Goal: Feedback & Contribution: Leave review/rating

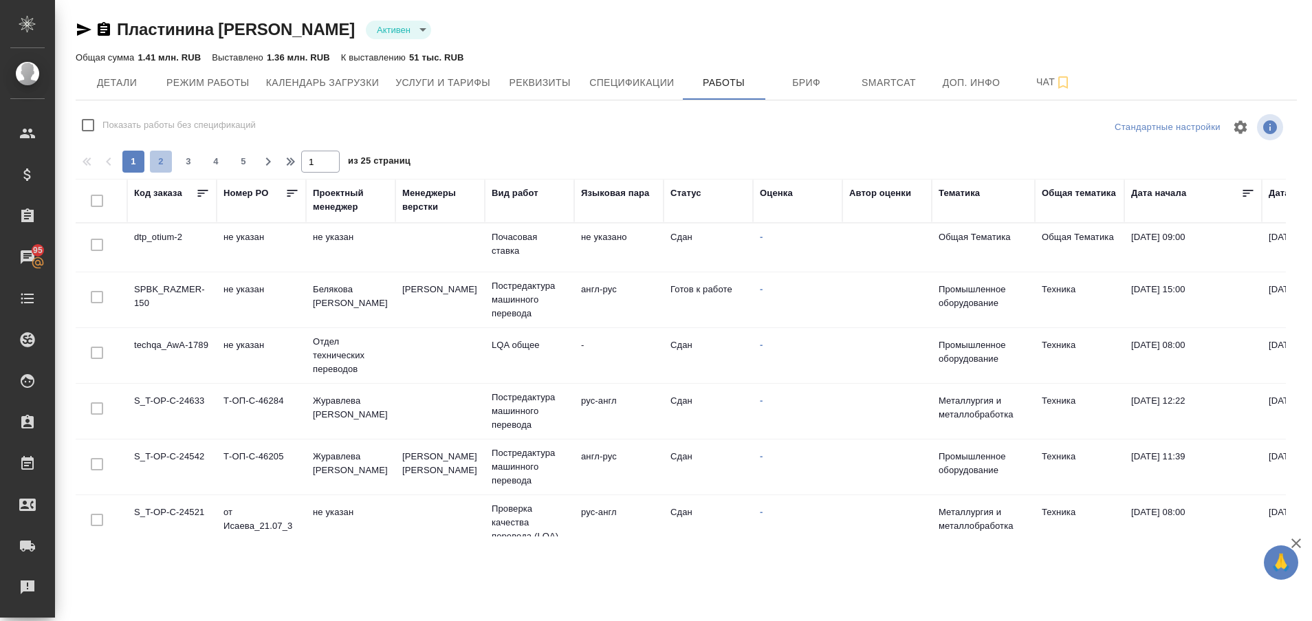
click at [161, 152] on button "2" at bounding box center [161, 162] width 22 height 22
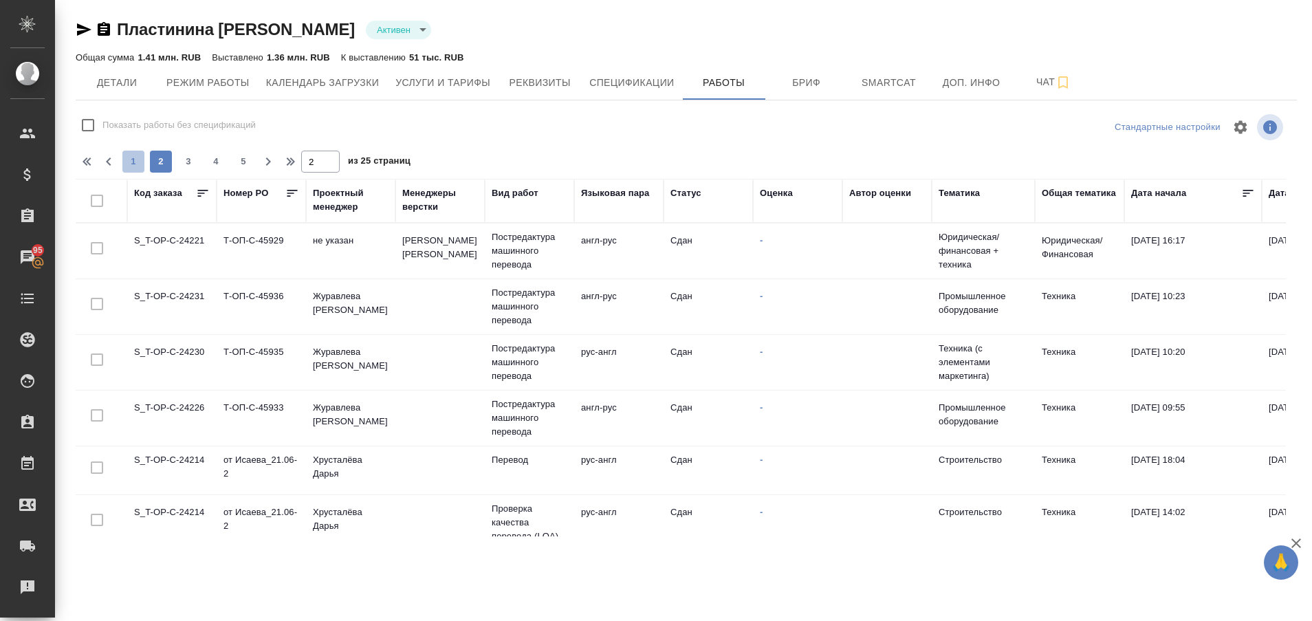
click at [142, 157] on span "1" at bounding box center [133, 162] width 22 height 14
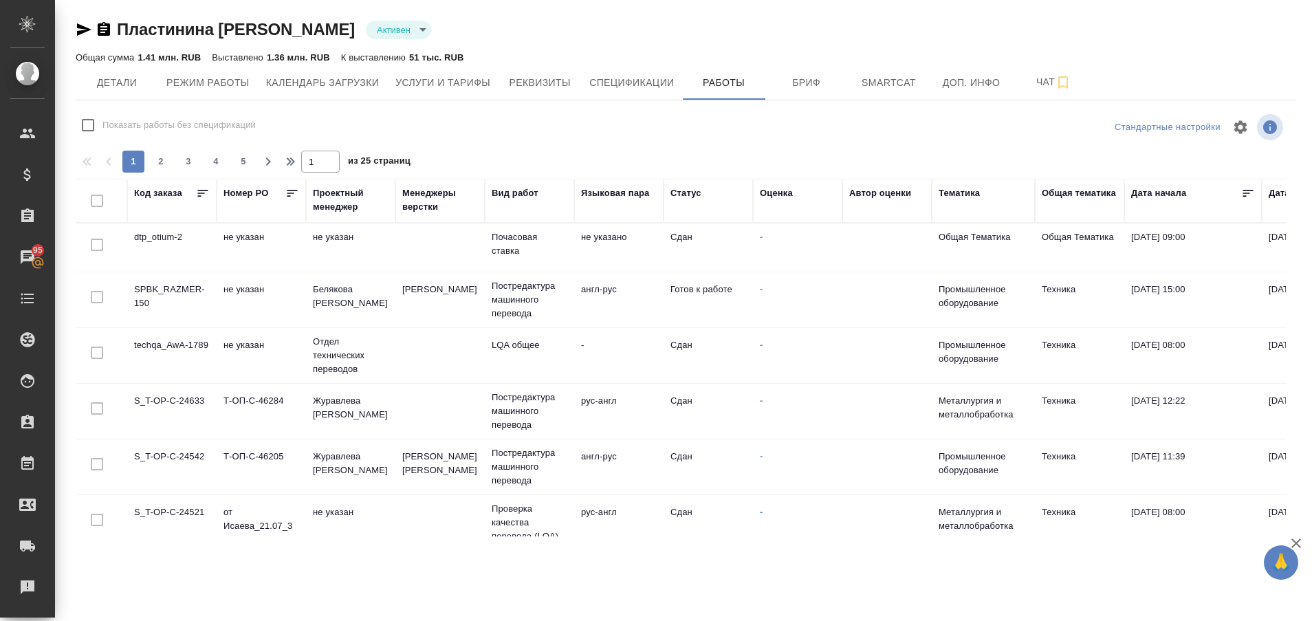
scroll to position [1026, 0]
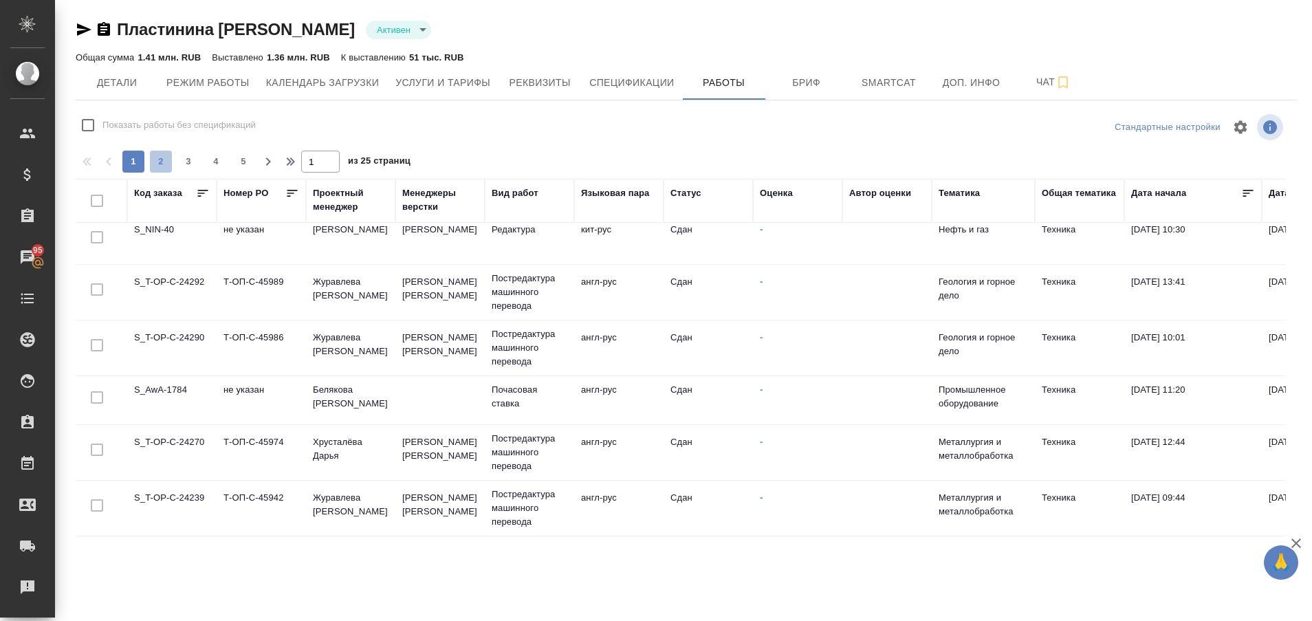
click at [160, 163] on span "2" at bounding box center [161, 162] width 22 height 14
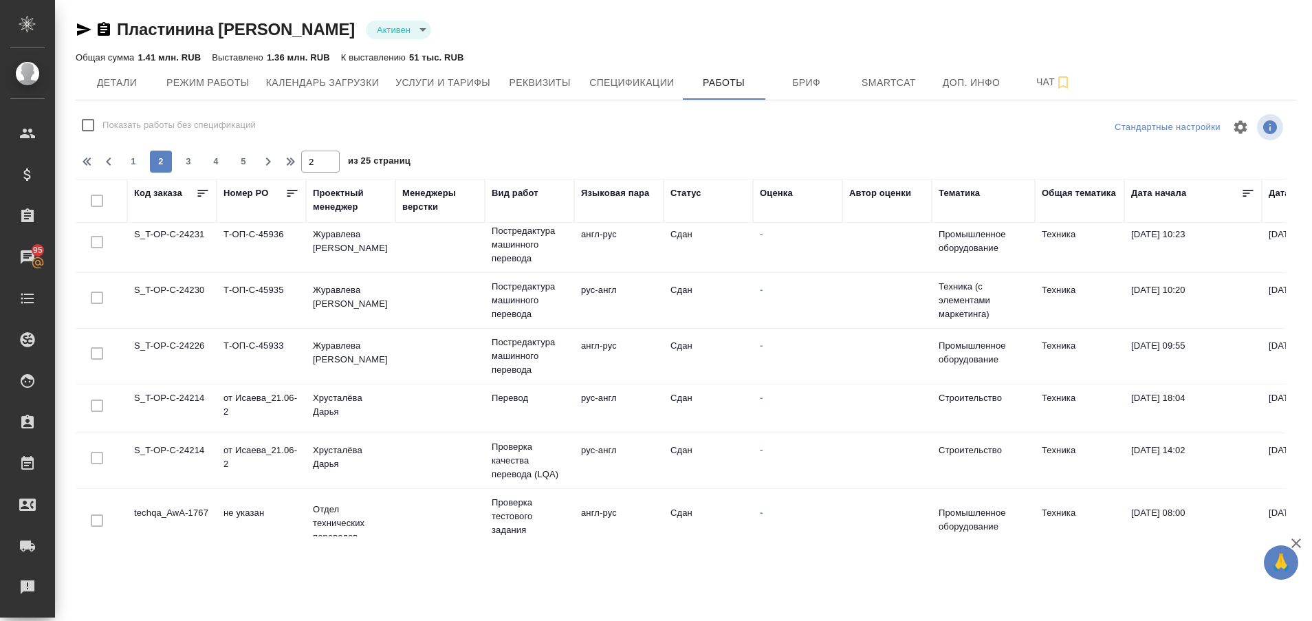
scroll to position [0, 0]
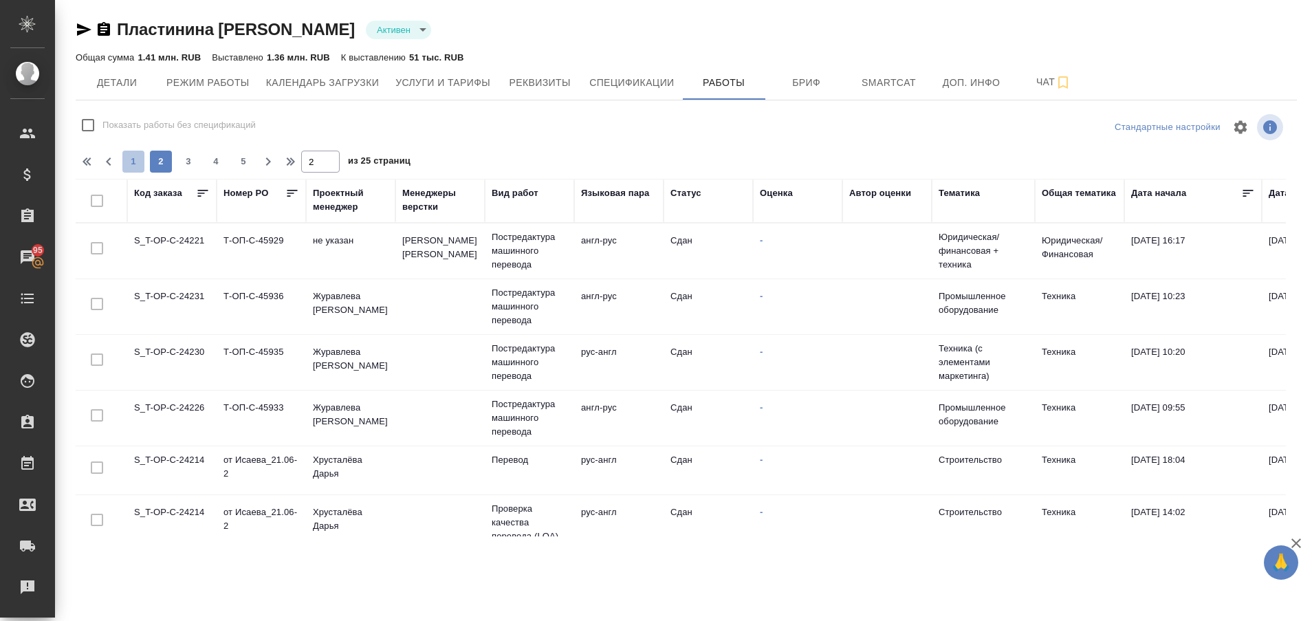
click at [131, 162] on span "1" at bounding box center [133, 162] width 22 height 14
type input "1"
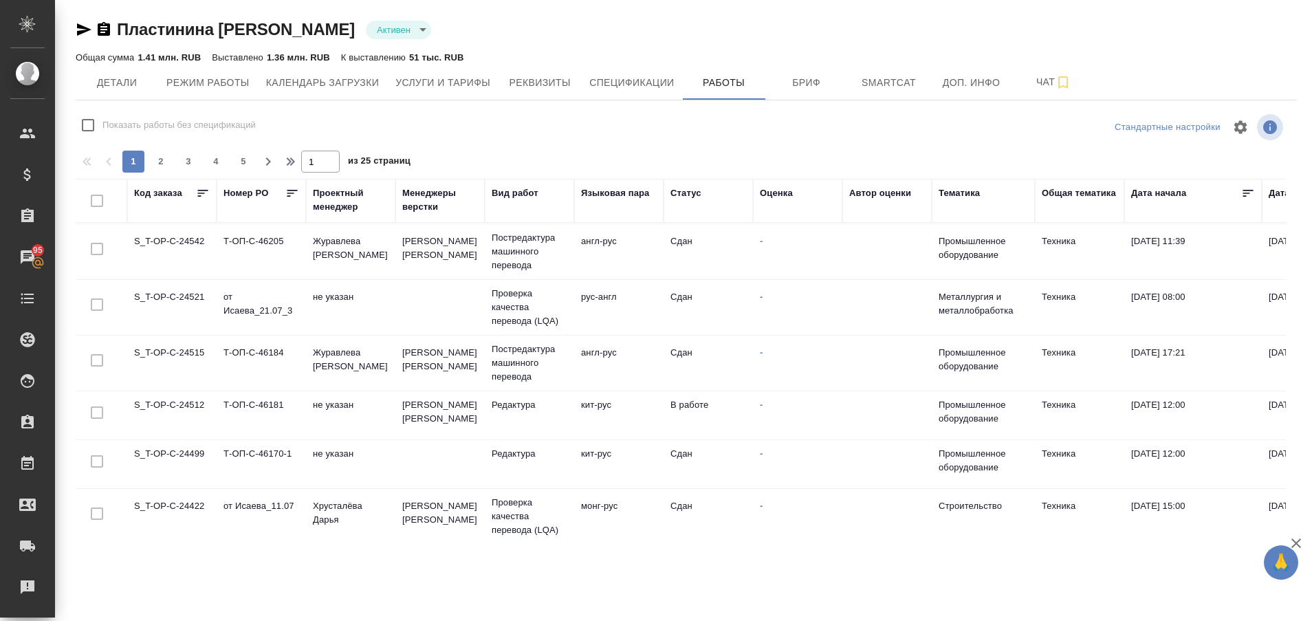
scroll to position [218, 0]
click at [195, 54] on td "S_T-OP-C-24512" at bounding box center [171, 29] width 89 height 48
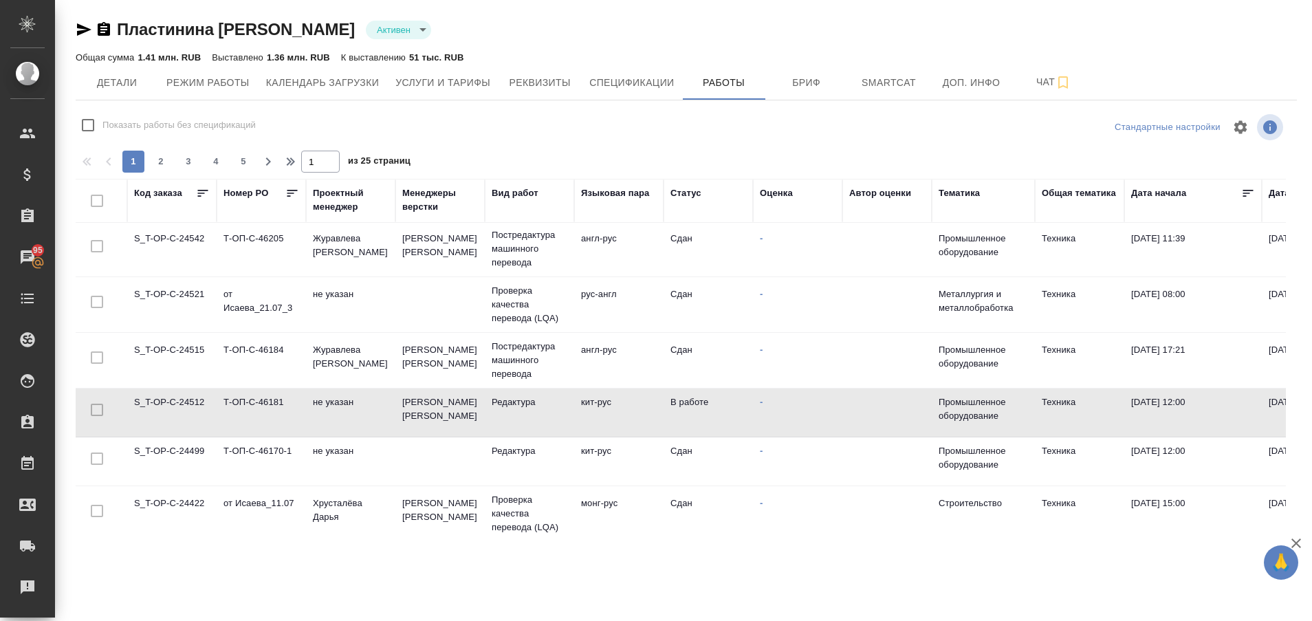
click at [195, 54] on td "S_T-OP-C-24512" at bounding box center [171, 29] width 89 height 48
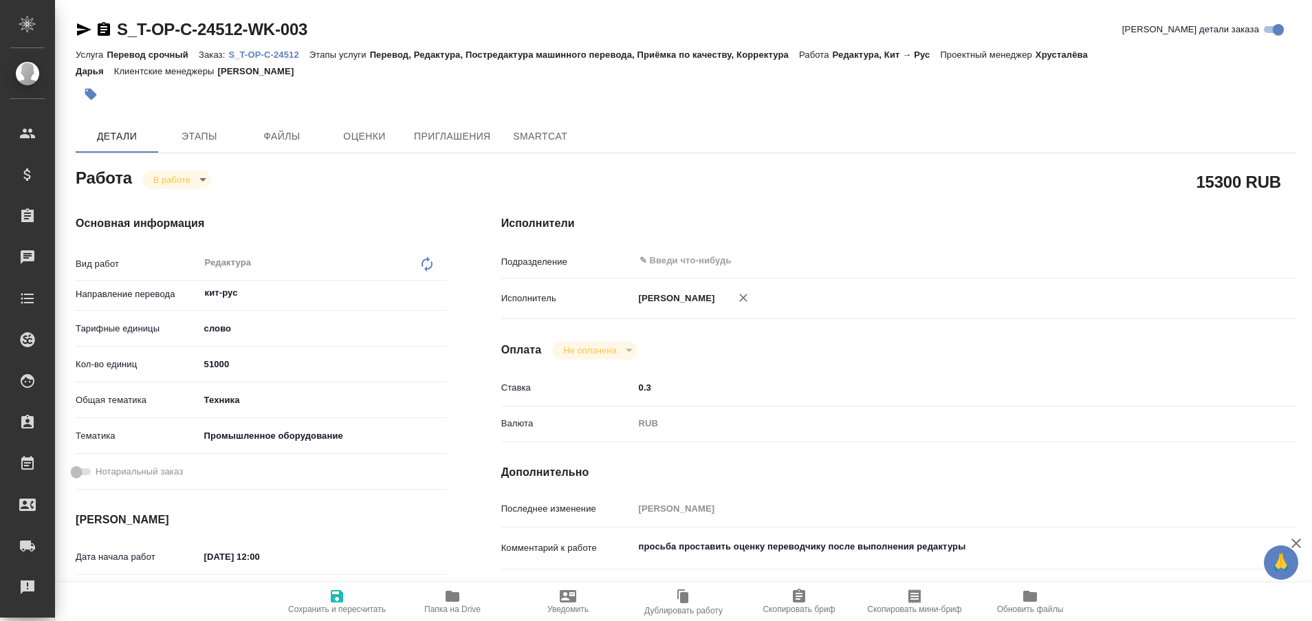
type textarea "x"
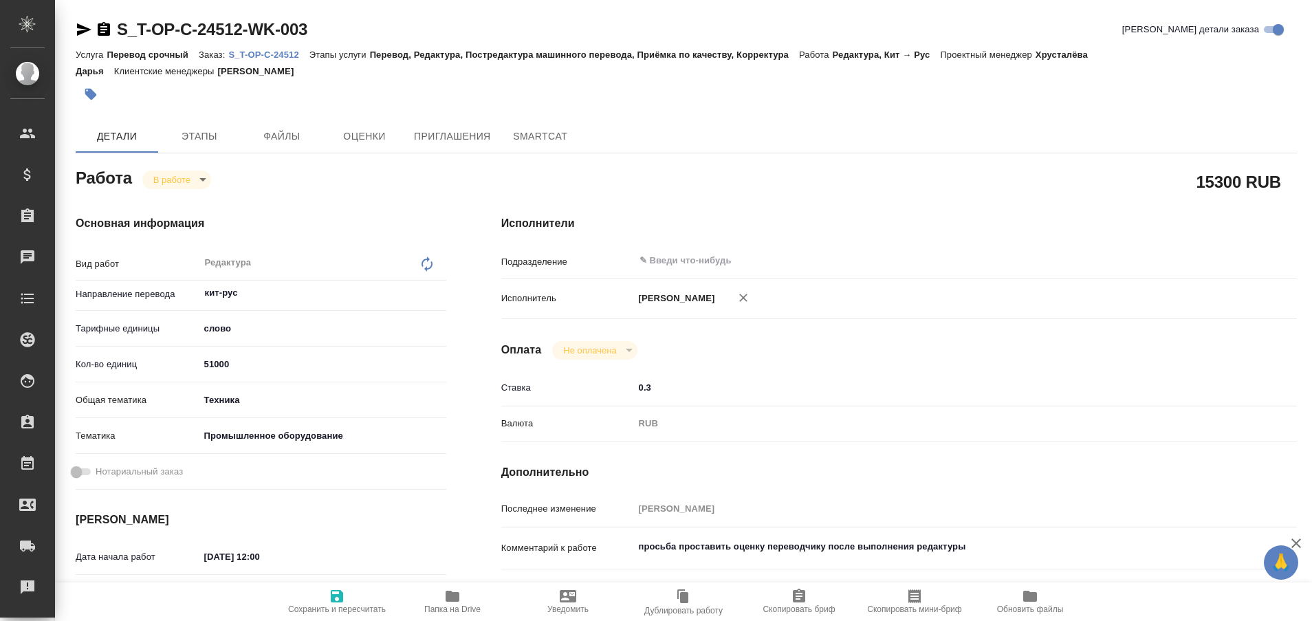
type textarea "x"
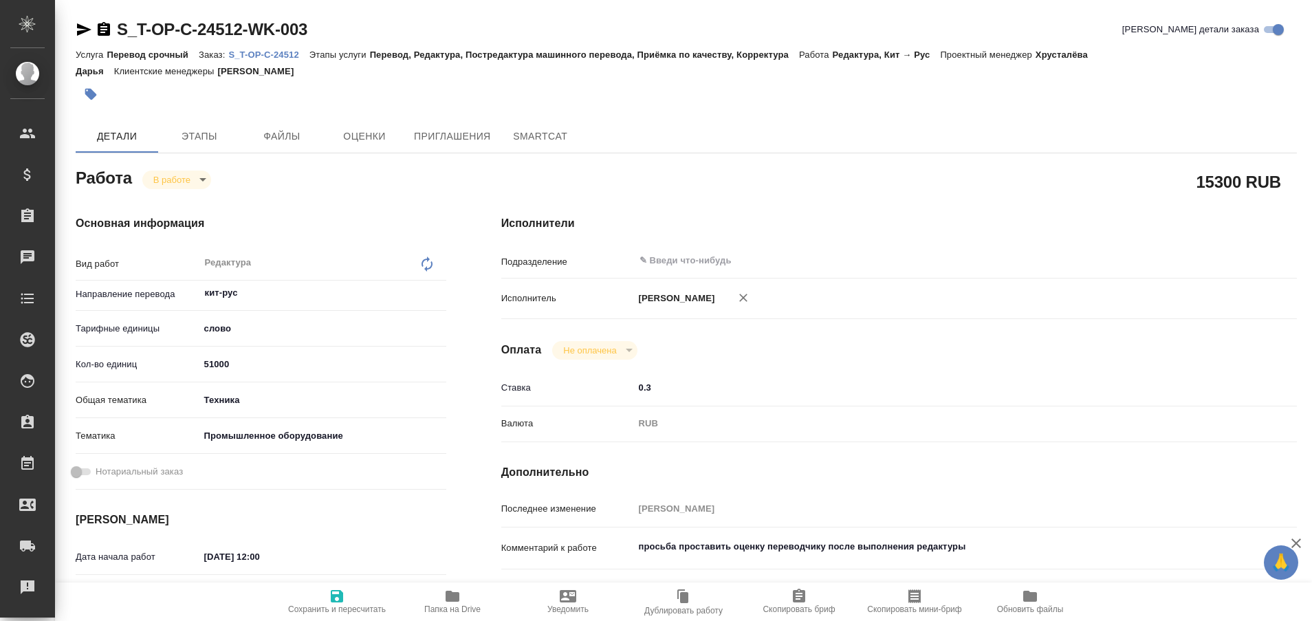
type textarea "x"
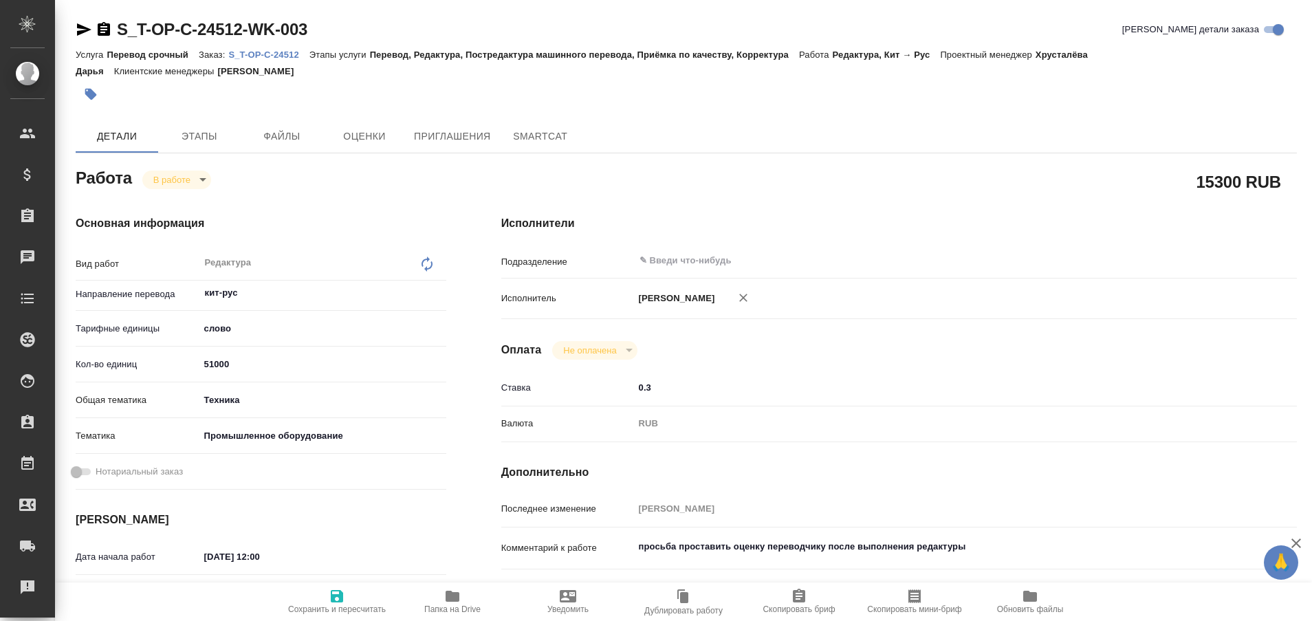
type textarea "x"
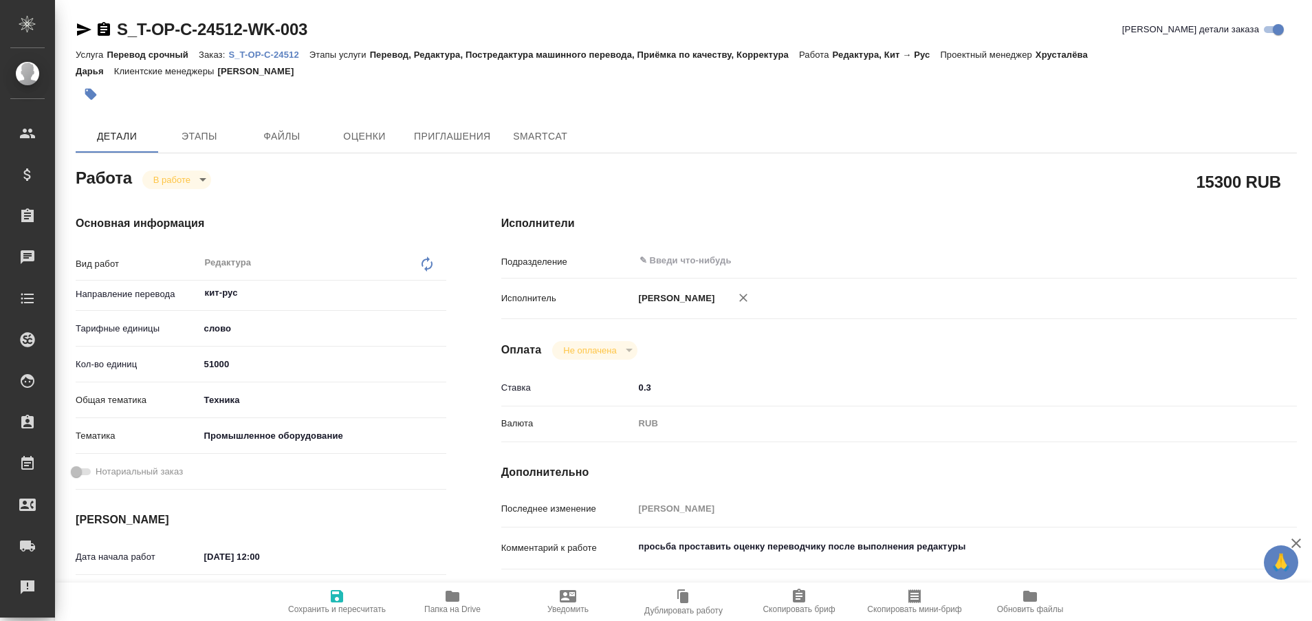
type textarea "x"
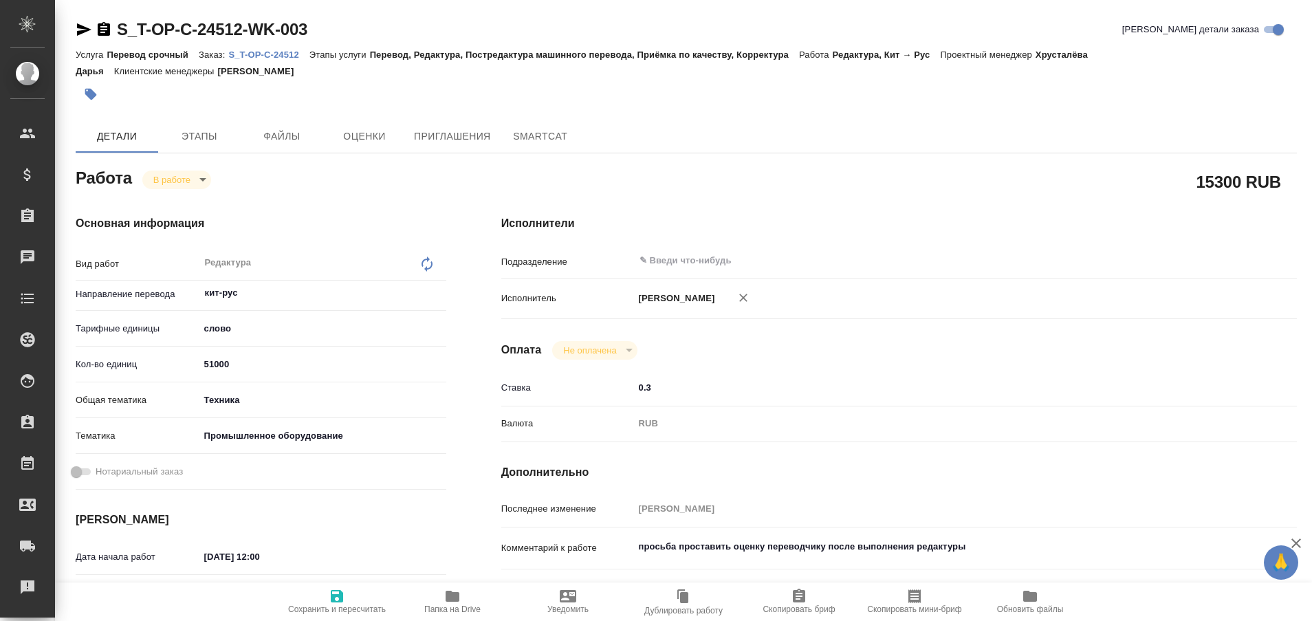
type textarea "x"
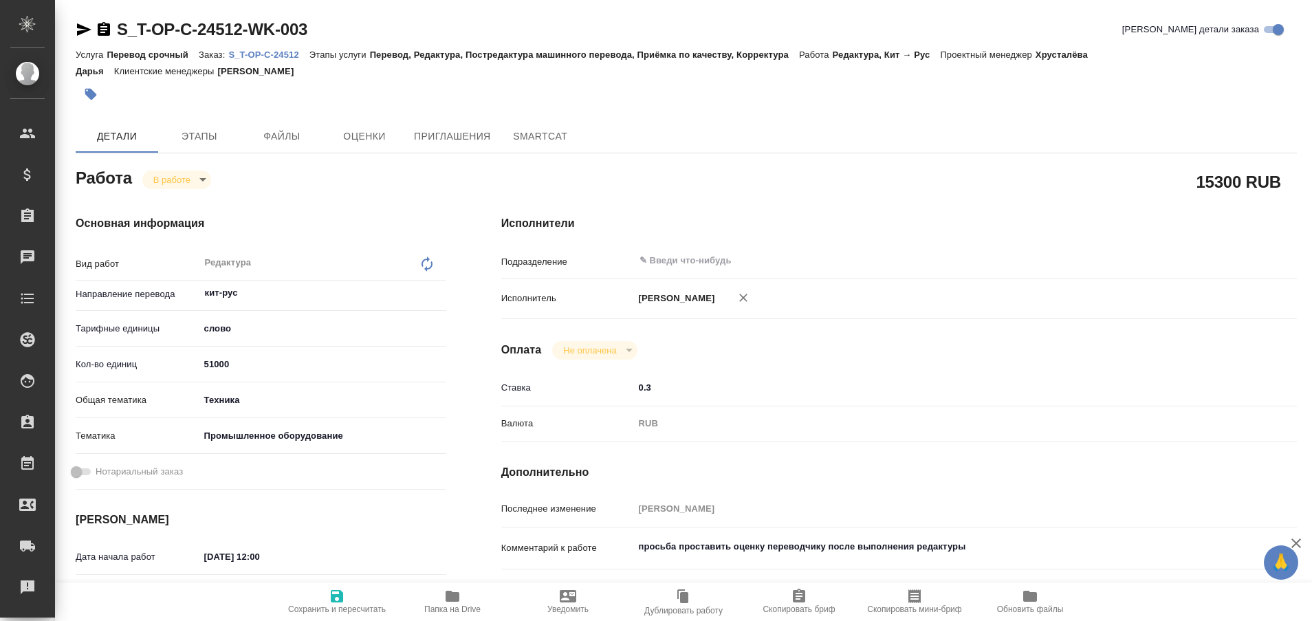
type textarea "x"
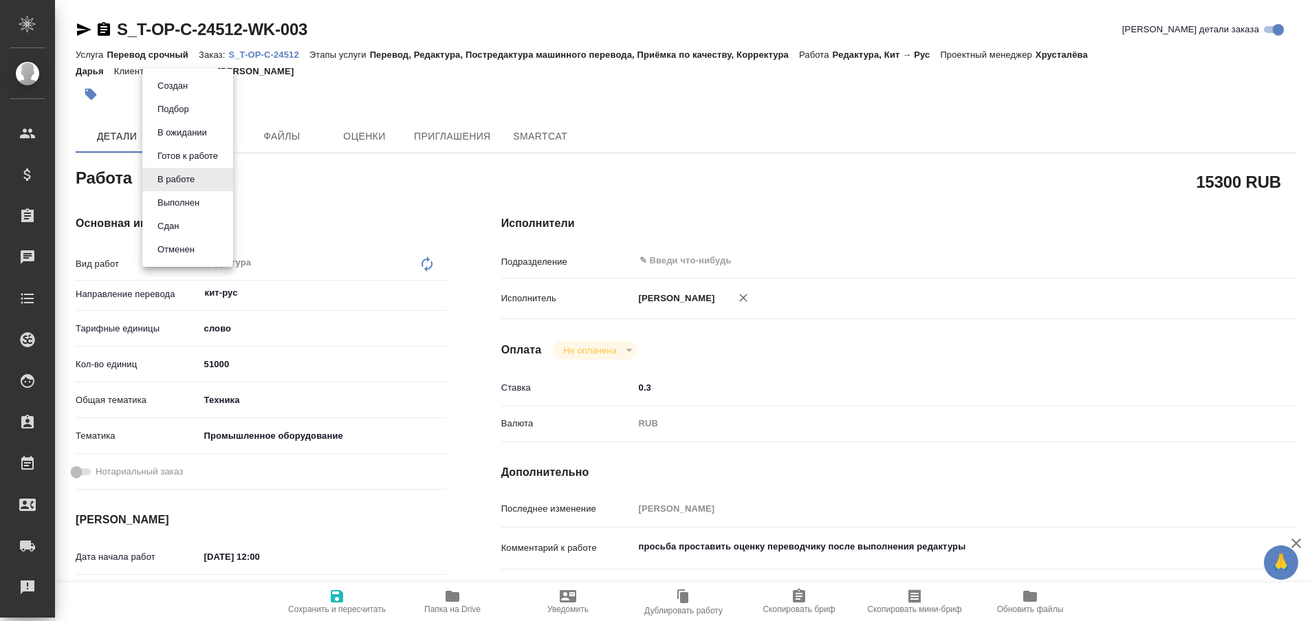
click at [204, 177] on body "🙏 .cls-1 fill:#fff; AWATERA Plastinina Anastasia Клиенты Спецификации Заказы Ча…" at bounding box center [656, 310] width 1312 height 621
type textarea "x"
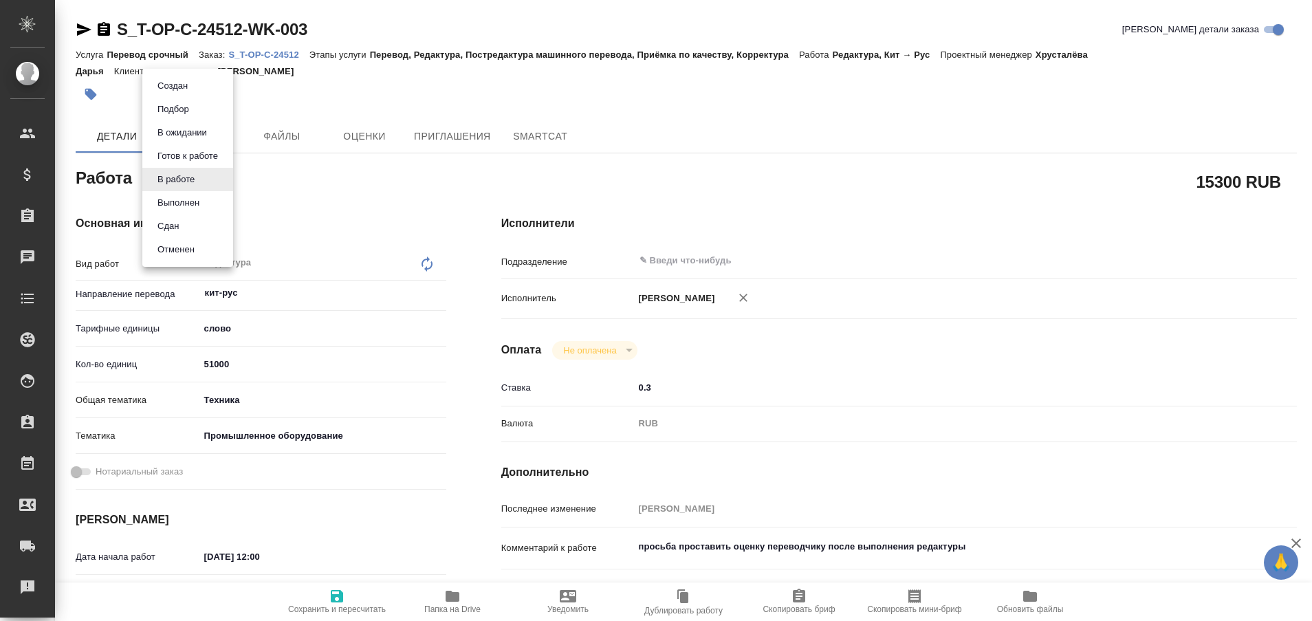
type textarea "x"
click at [190, 199] on button "Выполнен" at bounding box center [178, 202] width 50 height 15
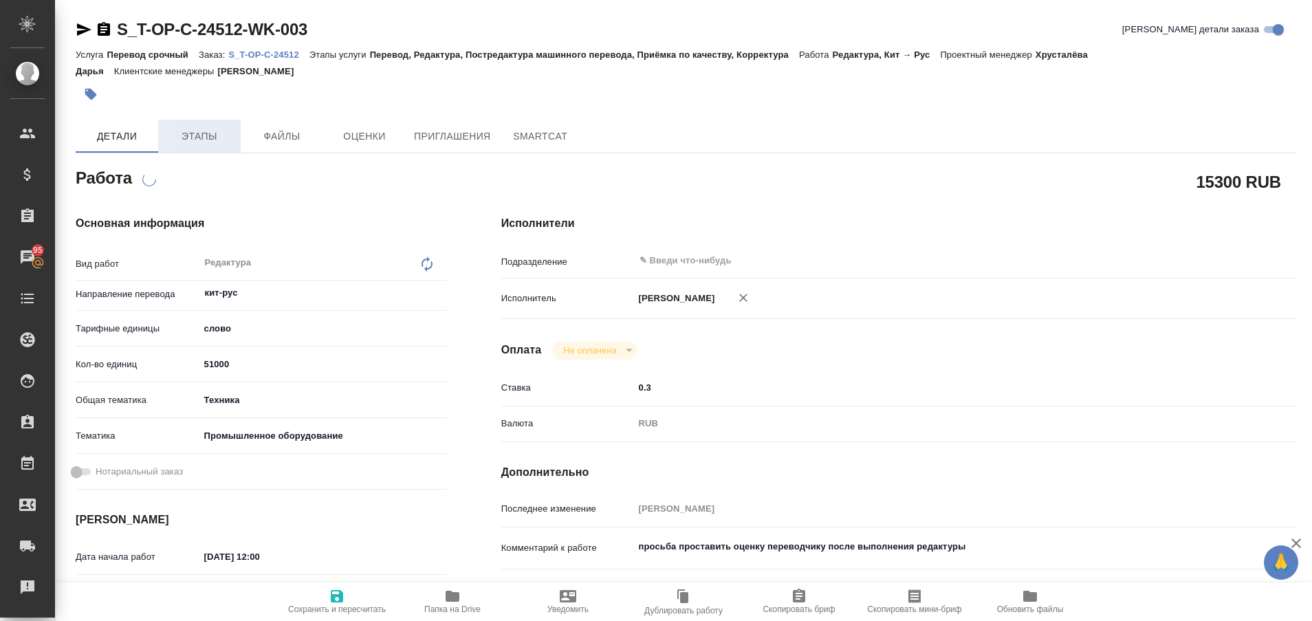
type textarea "x"
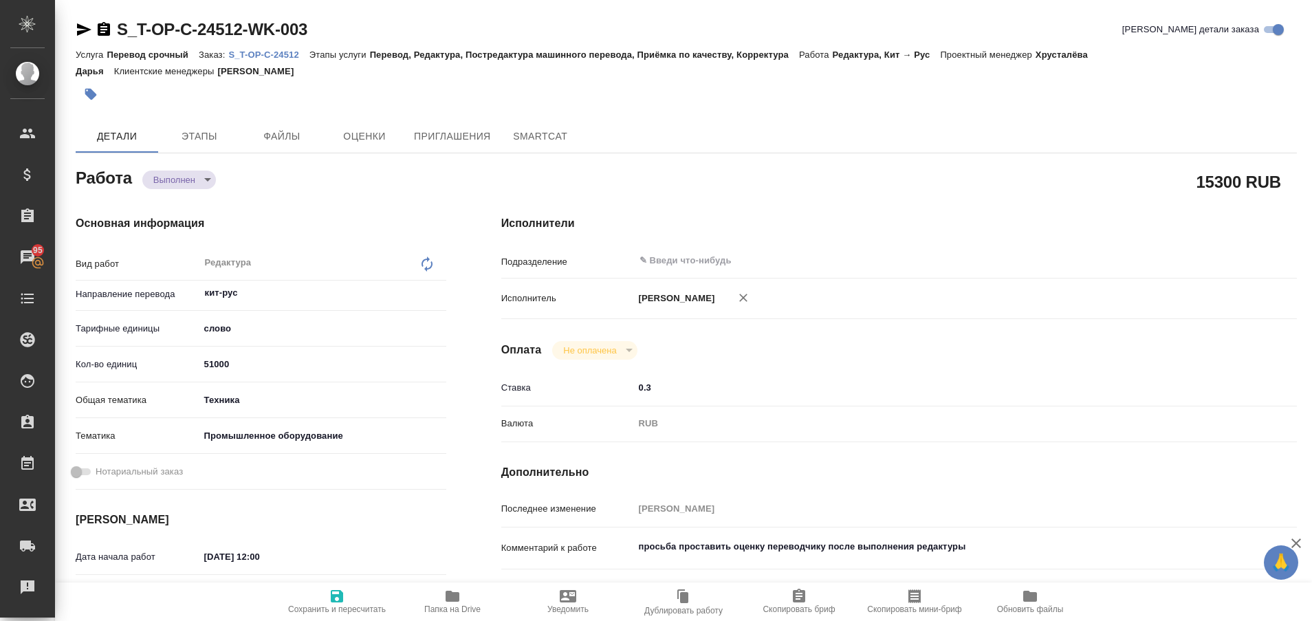
type textarea "x"
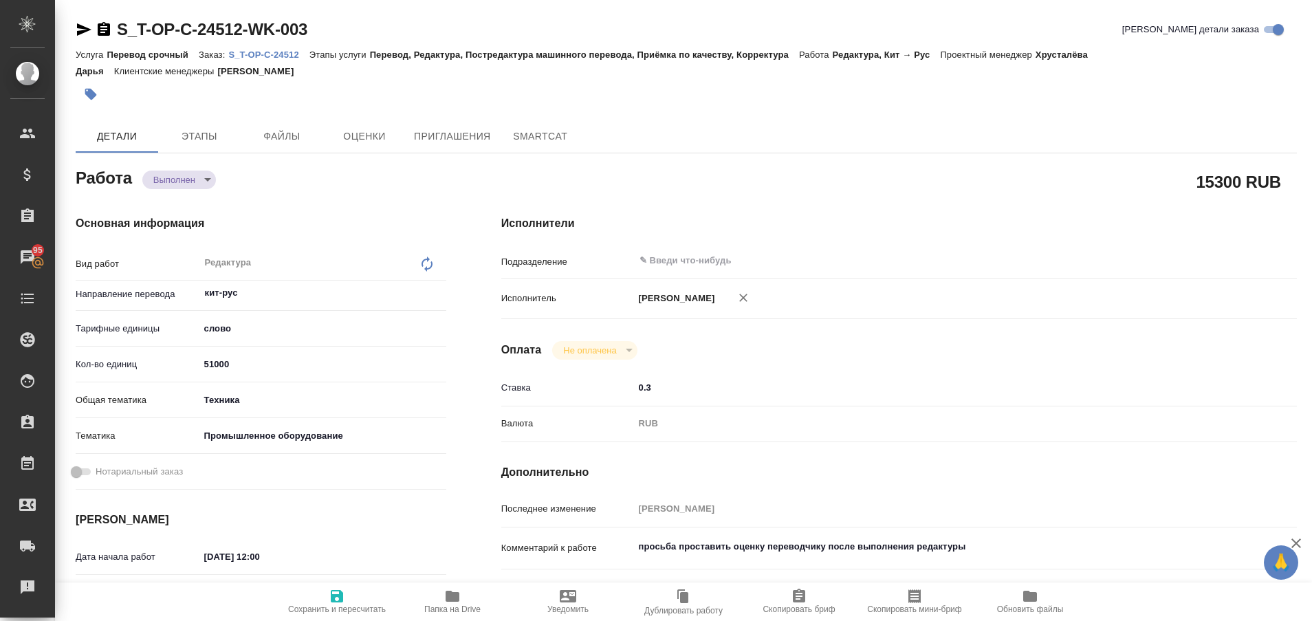
type textarea "x"
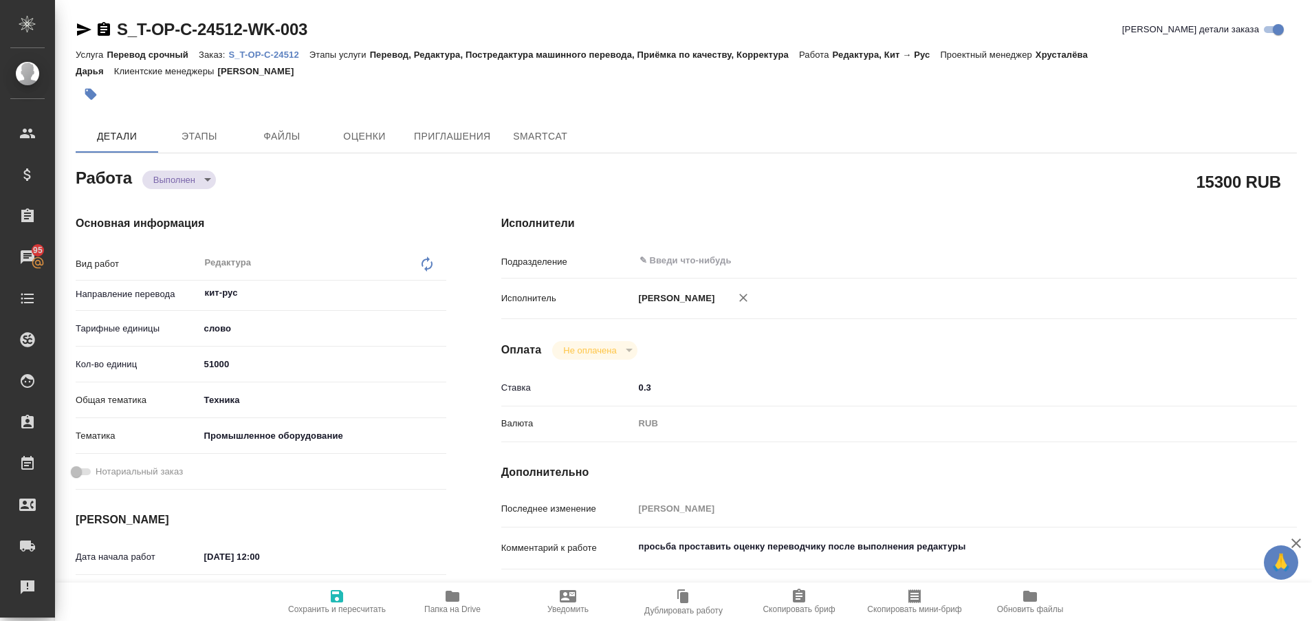
type textarea "x"
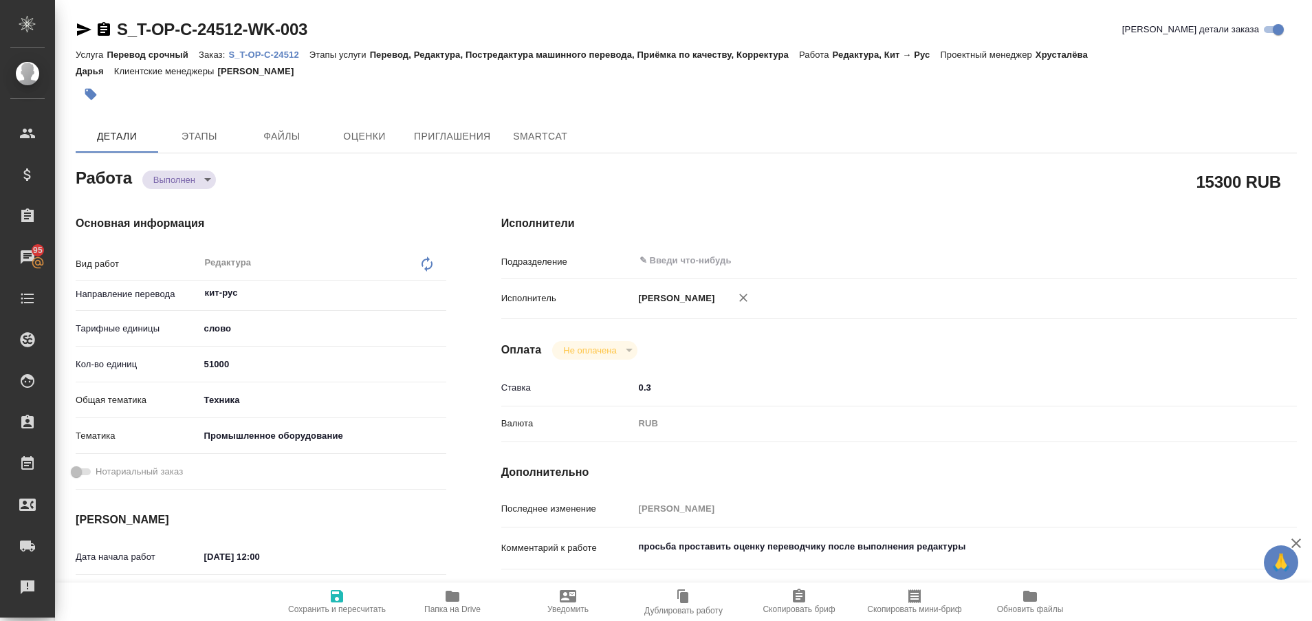
click at [287, 55] on p "S_T-OP-C-24512" at bounding box center [268, 54] width 80 height 10
type textarea "x"
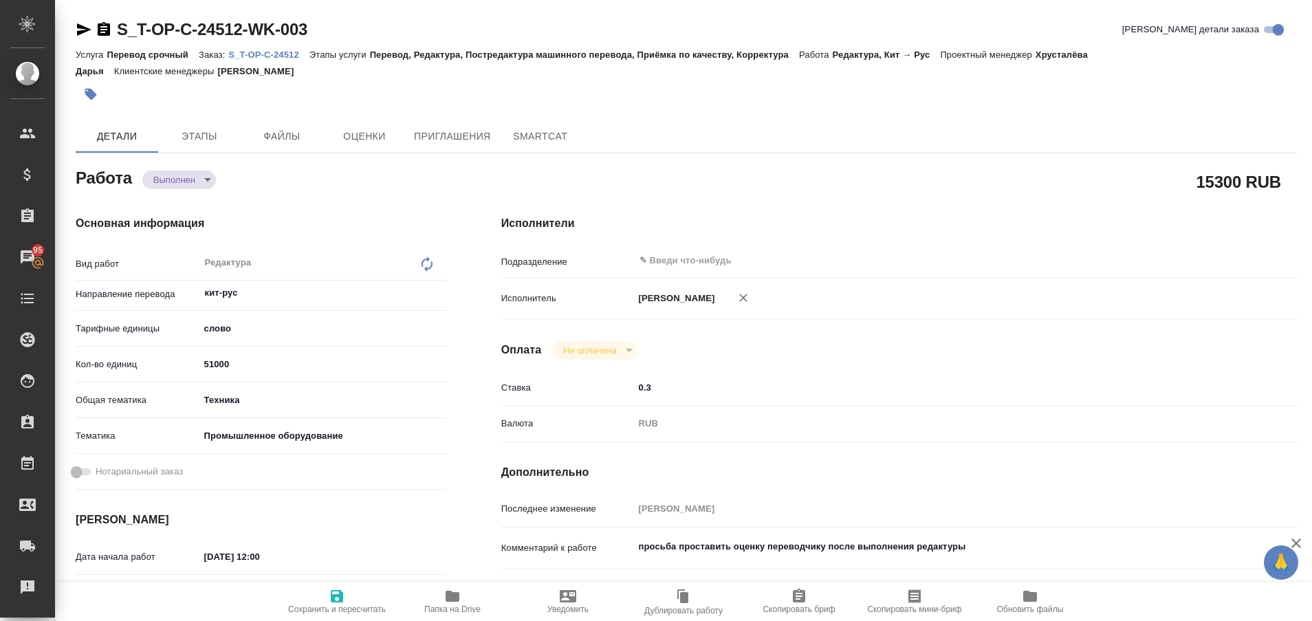
type textarea "x"
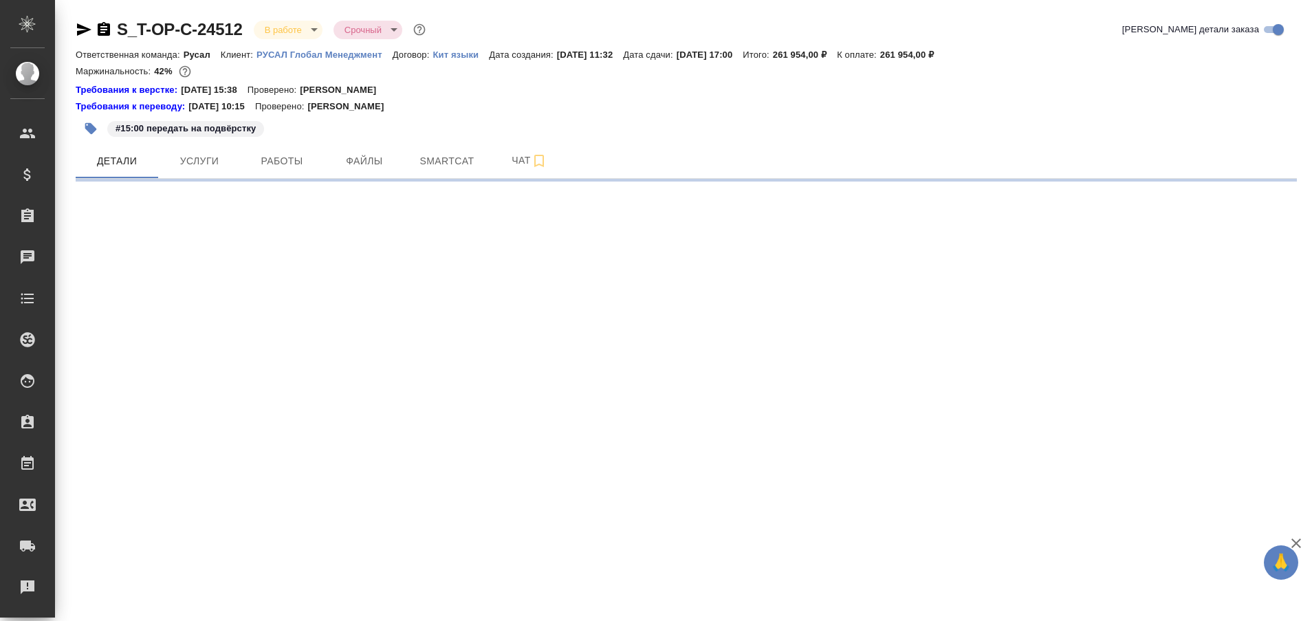
select select "RU"
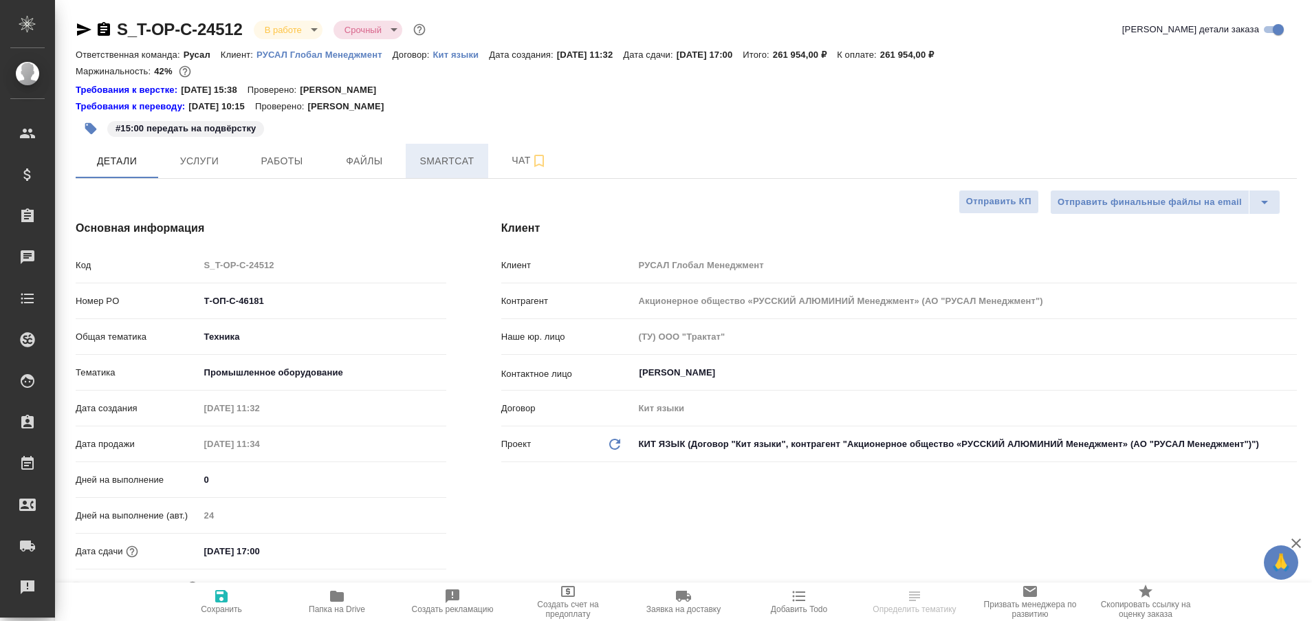
type textarea "x"
type input "Хрусталёва Дарья"
type input "Журавлева Александра"
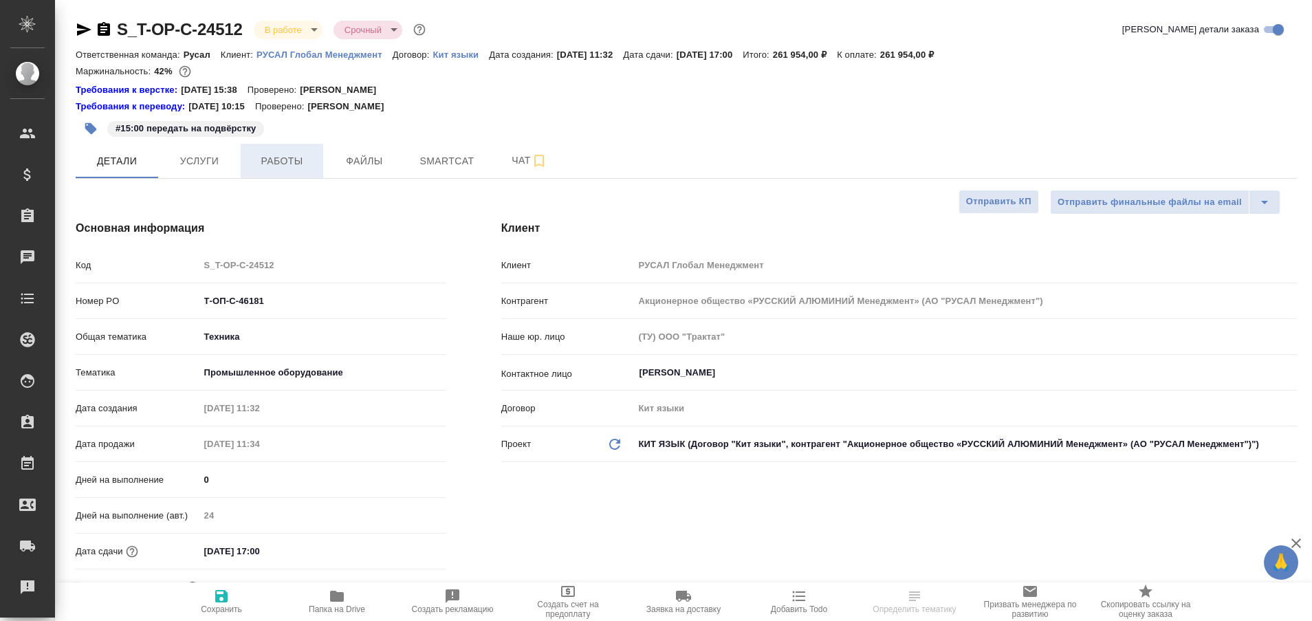
type input "Авдеенко Кирилл"
click at [272, 166] on span "Работы" at bounding box center [282, 161] width 66 height 17
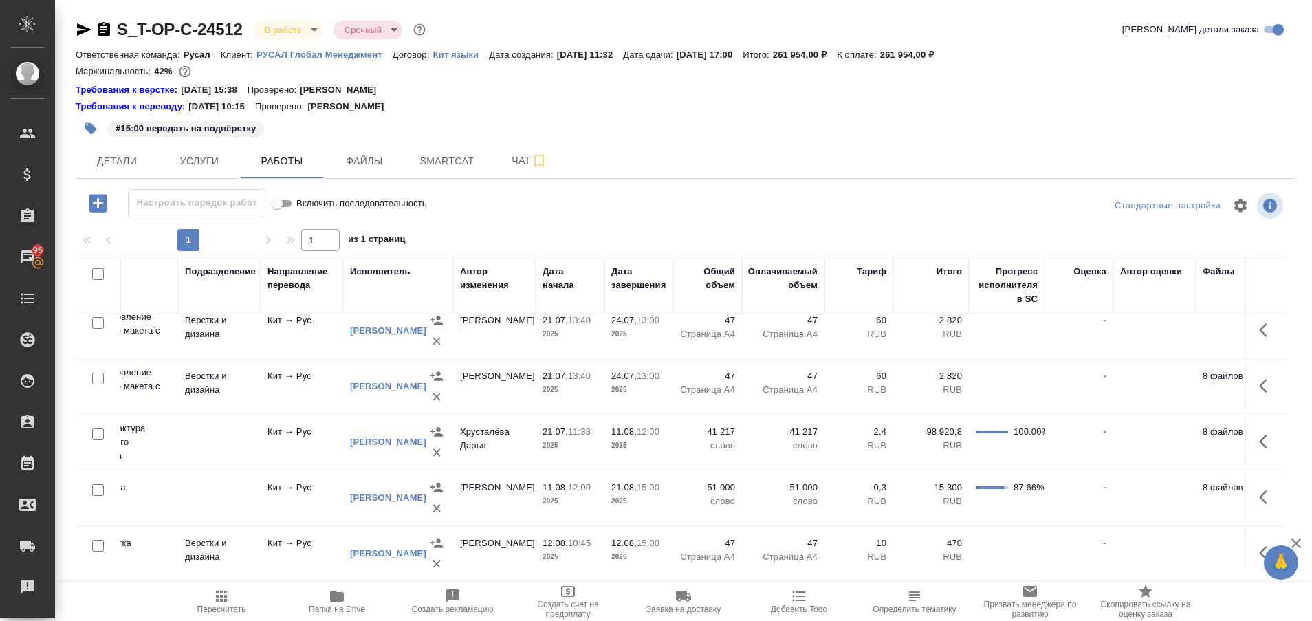
scroll to position [122, 280]
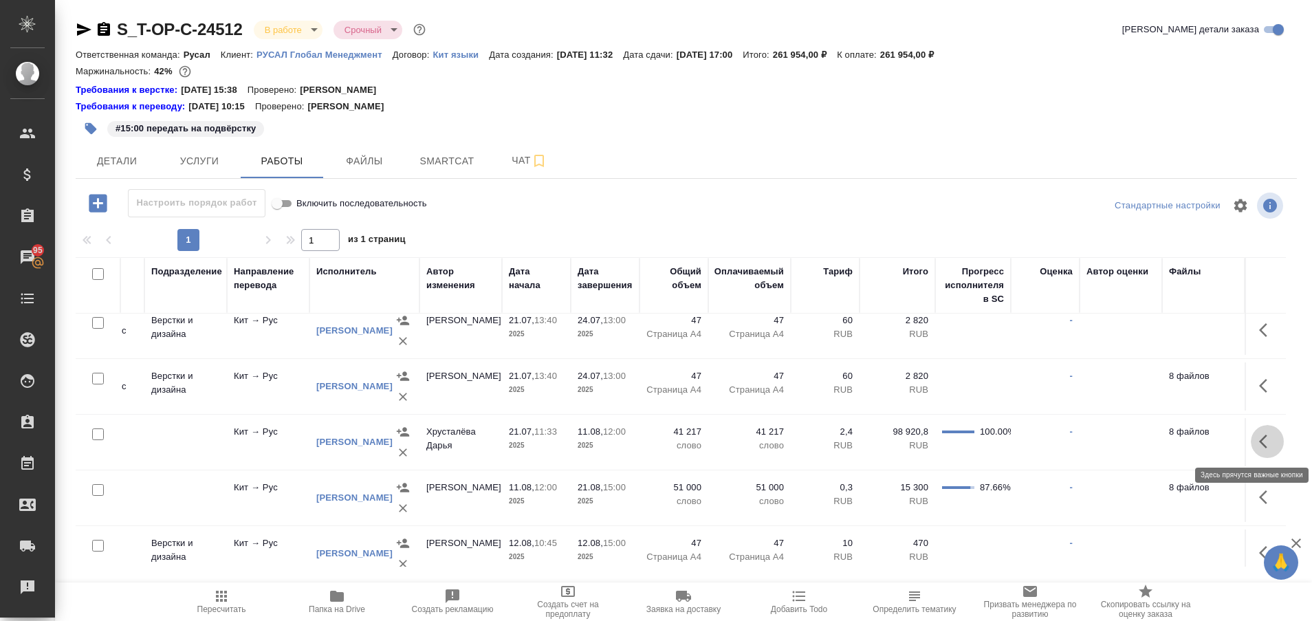
click at [1259, 435] on icon "button" at bounding box center [1267, 441] width 16 height 16
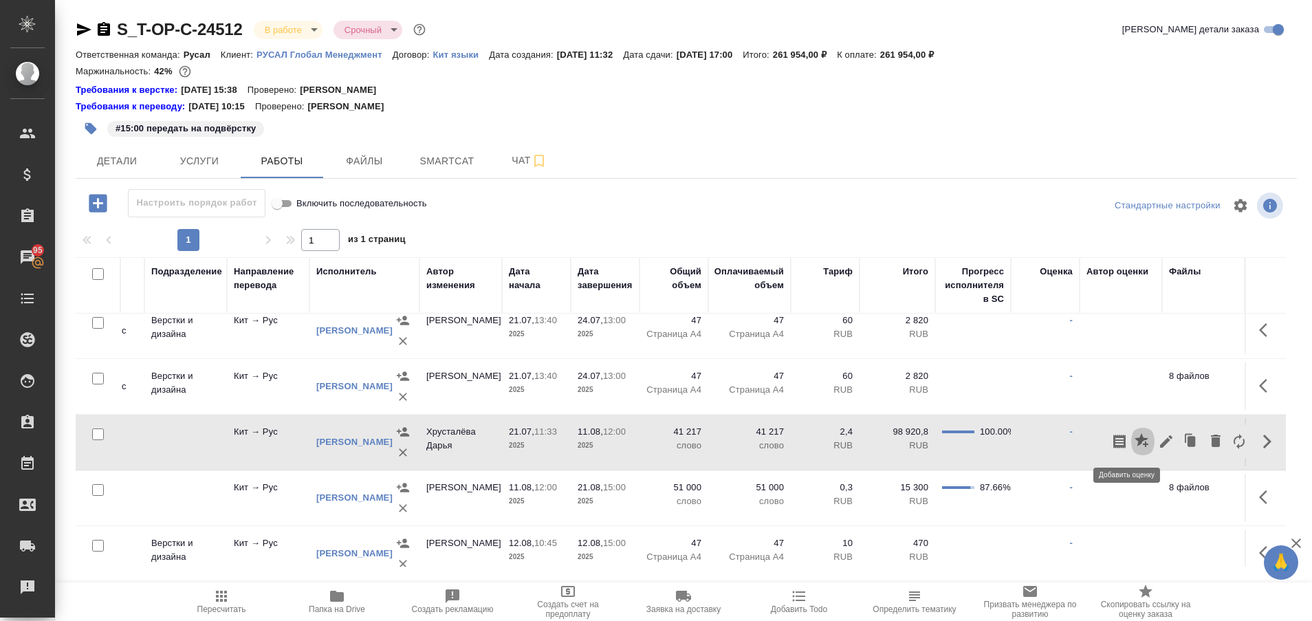
click at [1134, 440] on icon "button" at bounding box center [1141, 440] width 14 height 14
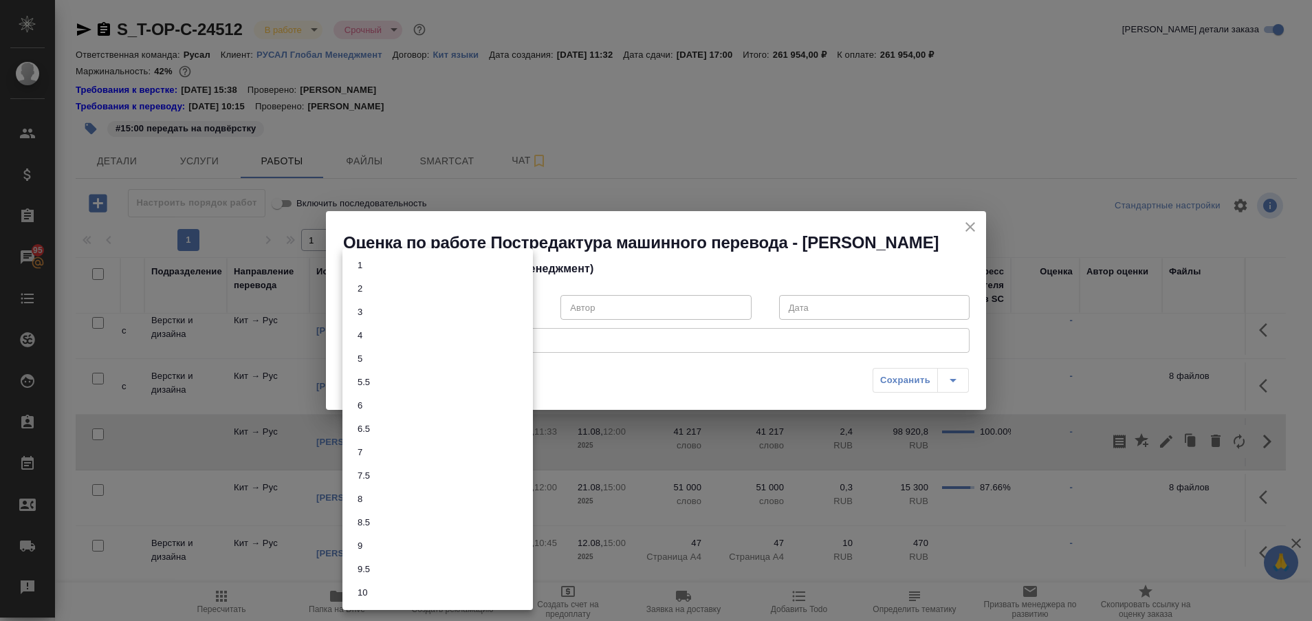
click at [525, 315] on body "🙏 .cls-1 fill:#fff; AWATERA Plastinina Anastasia Клиенты Спецификации Заказы 95…" at bounding box center [656, 310] width 1312 height 621
click at [387, 475] on li "7.5" at bounding box center [437, 475] width 190 height 23
type input "7.5"
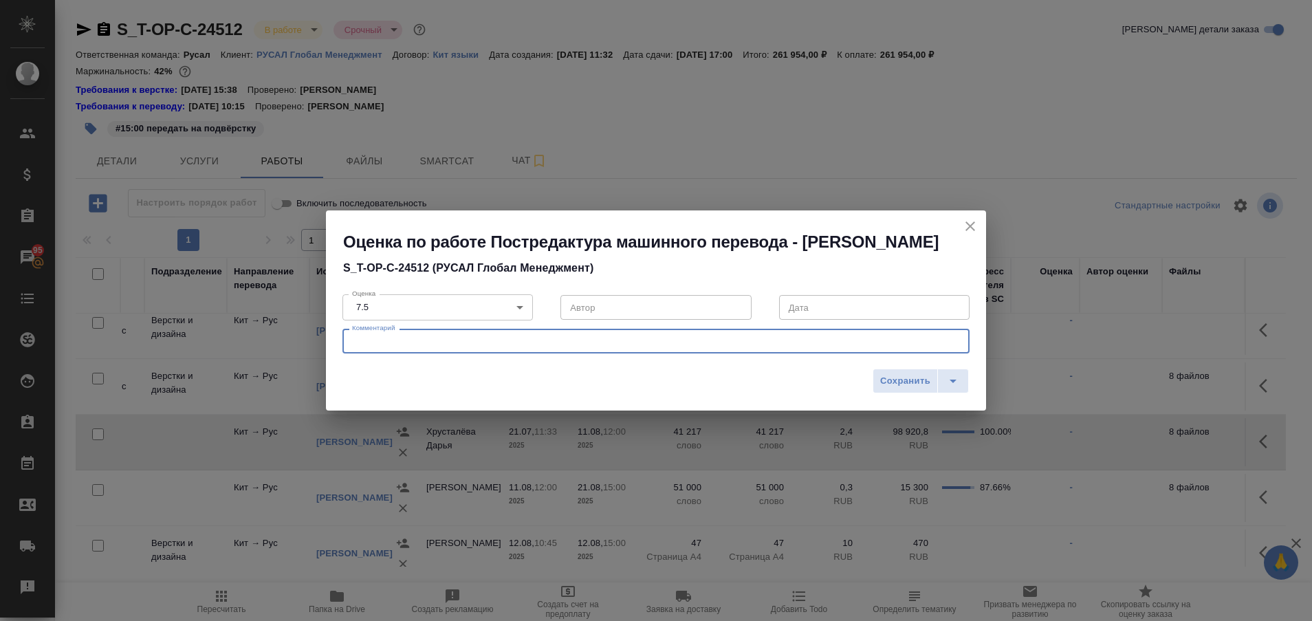
click at [378, 346] on textarea at bounding box center [656, 341] width 608 height 10
paste textarea "в целом переводит очень даже хорошо, в теме разбирается. Но не всегда соблюдает…"
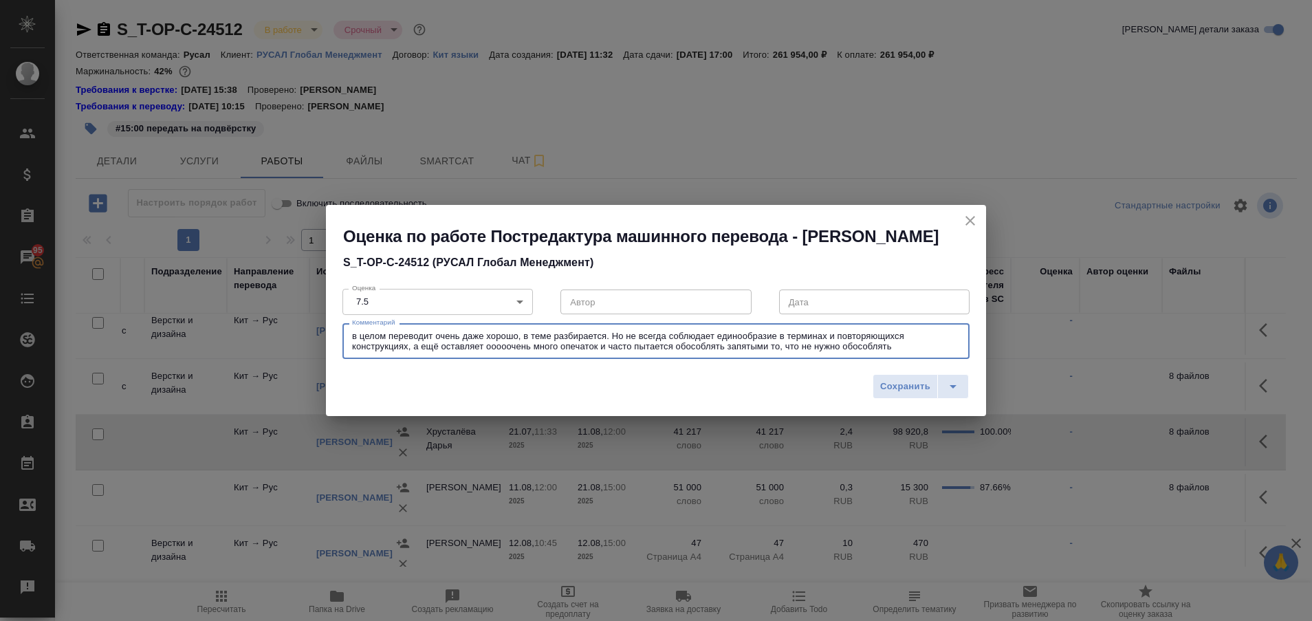
click at [356, 349] on textarea "в целом переводит очень даже хорошо, в теме разбирается. Но не всегда соблюдает…" at bounding box center [656, 341] width 608 height 21
click at [897, 352] on textarea "В целом переводит очень даже хорошо, в теме разбирается. Но не всегда соблюдает…" at bounding box center [656, 341] width 608 height 21
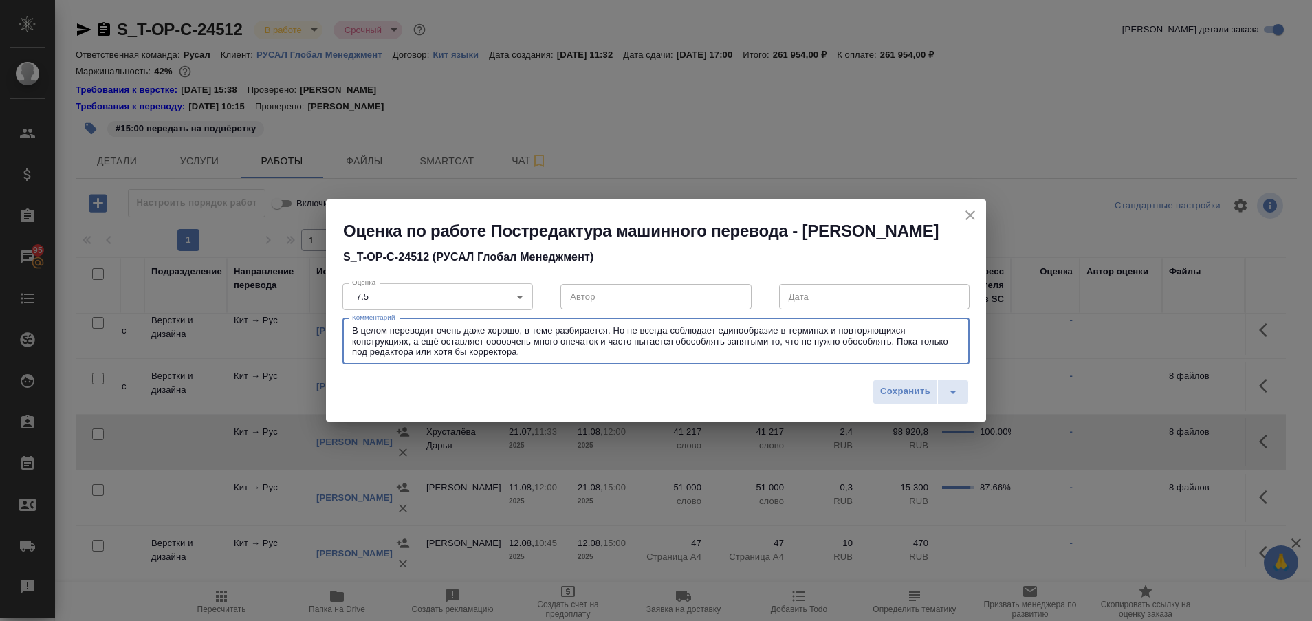
click at [714, 357] on textarea "В целом переводит очень даже хорошо, в теме разбирается. Но не всегда соблюдает…" at bounding box center [656, 341] width 608 height 32
type textarea "В целом переводит очень даже хорошо, в теме разбирается. Но не всегда соблюдает…"
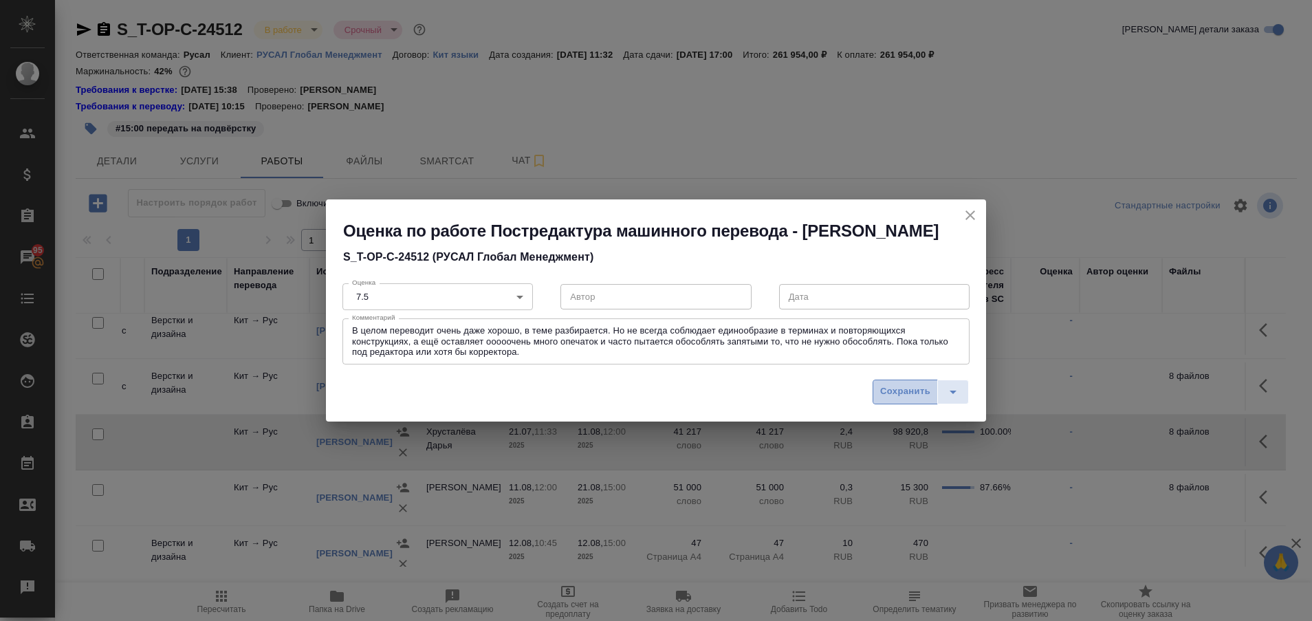
click at [892, 399] on span "Сохранить" at bounding box center [905, 392] width 50 height 16
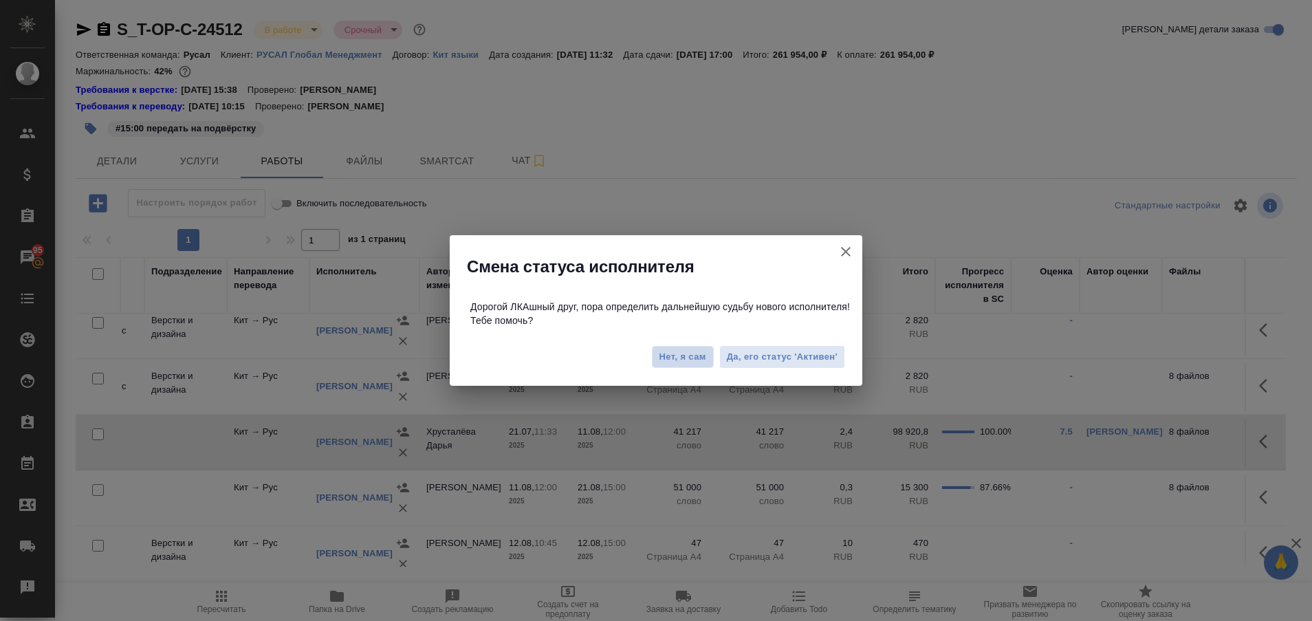
click at [671, 359] on span "Нет, я сам" at bounding box center [682, 357] width 47 height 14
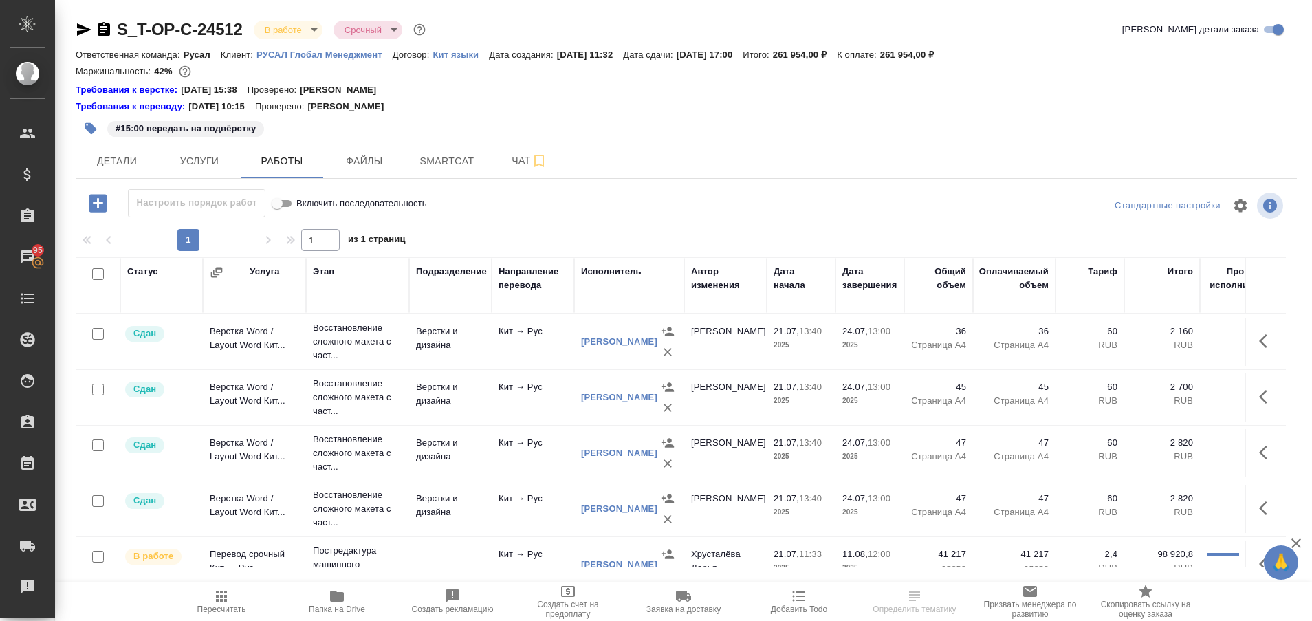
drag, startPoint x: 1285, startPoint y: 382, endPoint x: 1278, endPoint y: 386, distance: 7.7
click at [1278, 386] on div "Статус Услуга Этап Подразделение Направление перевода Исполнитель Автор изменен…" at bounding box center [686, 411] width 1221 height 309
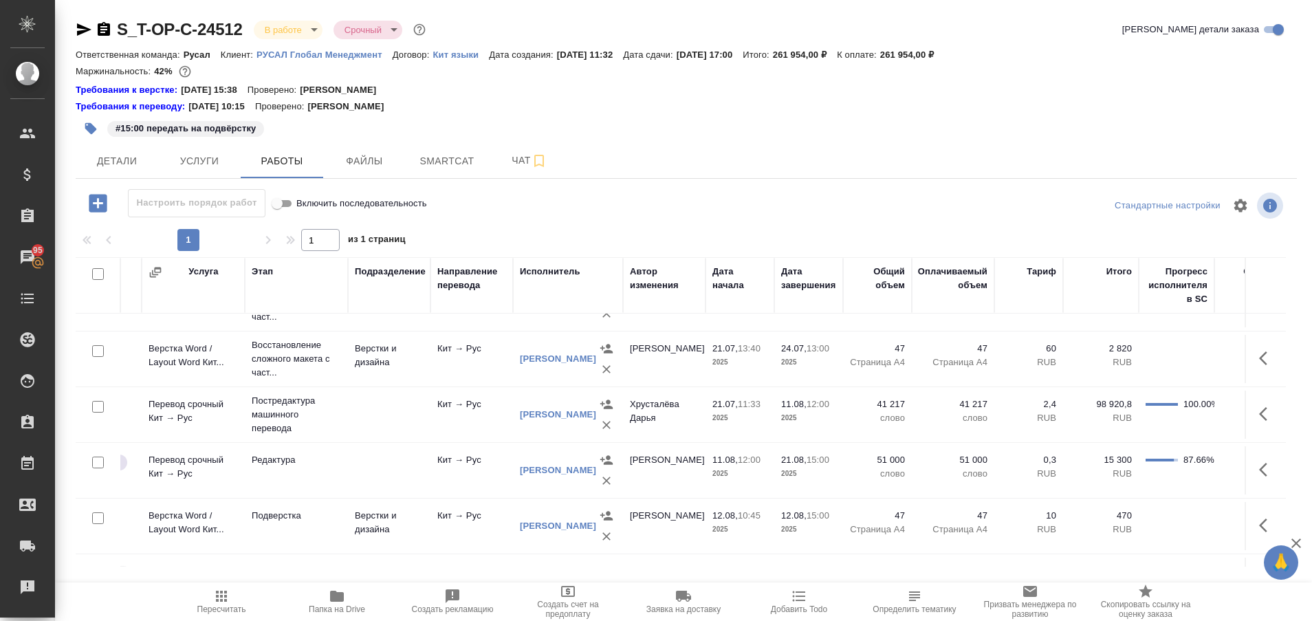
scroll to position [150, 0]
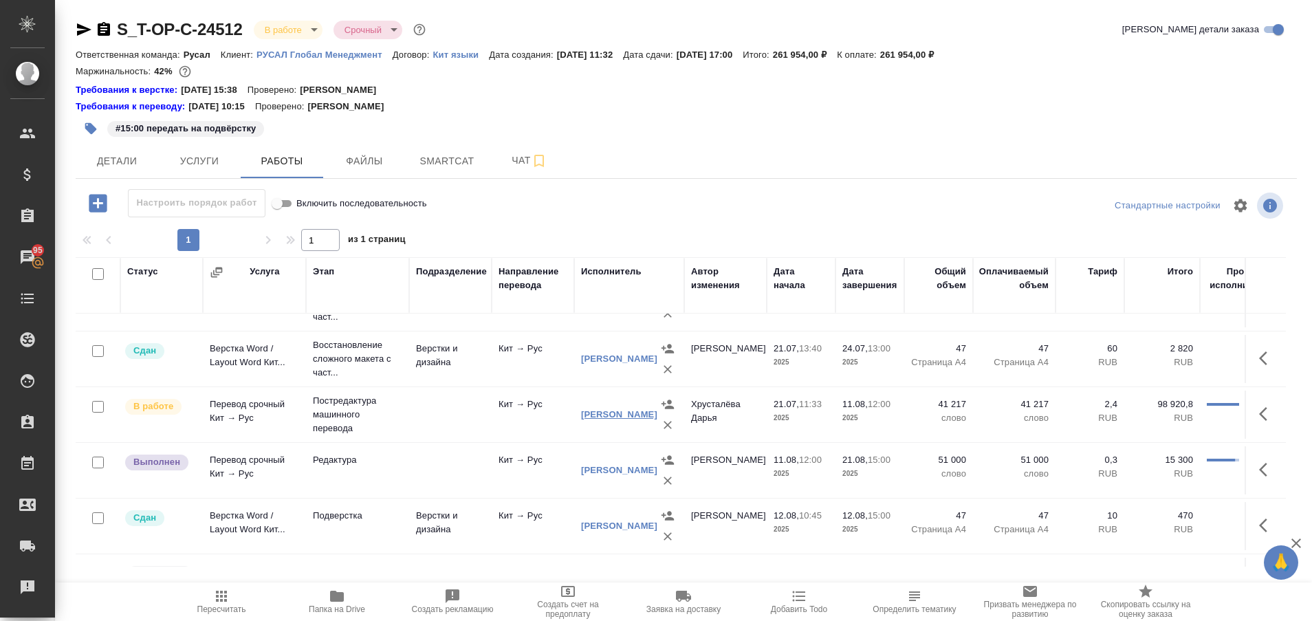
click at [607, 418] on link "Босенко Анна Андреевна" at bounding box center [619, 414] width 76 height 10
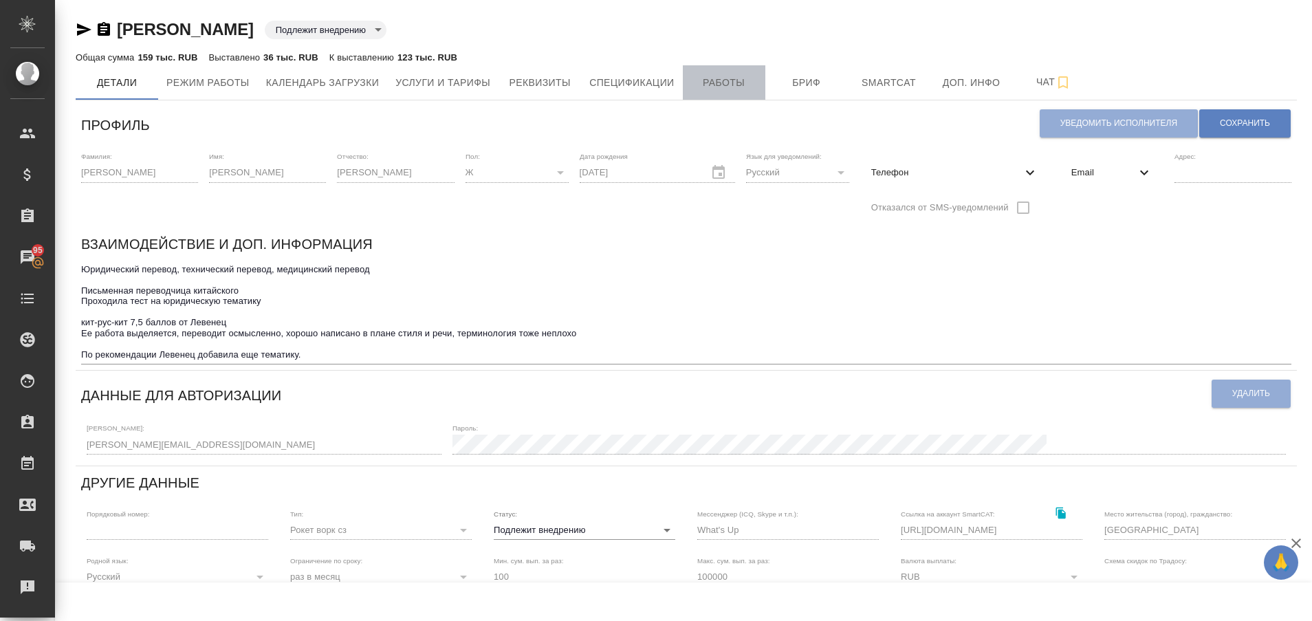
click at [705, 77] on span "Работы" at bounding box center [724, 82] width 66 height 17
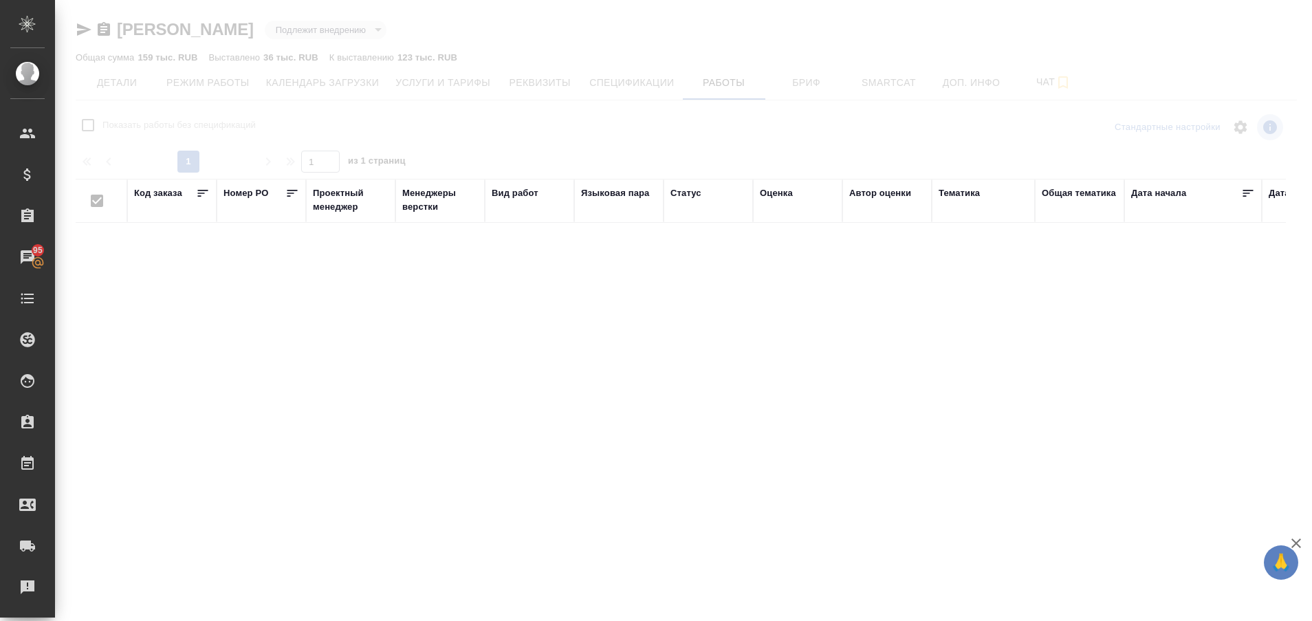
checkbox input "false"
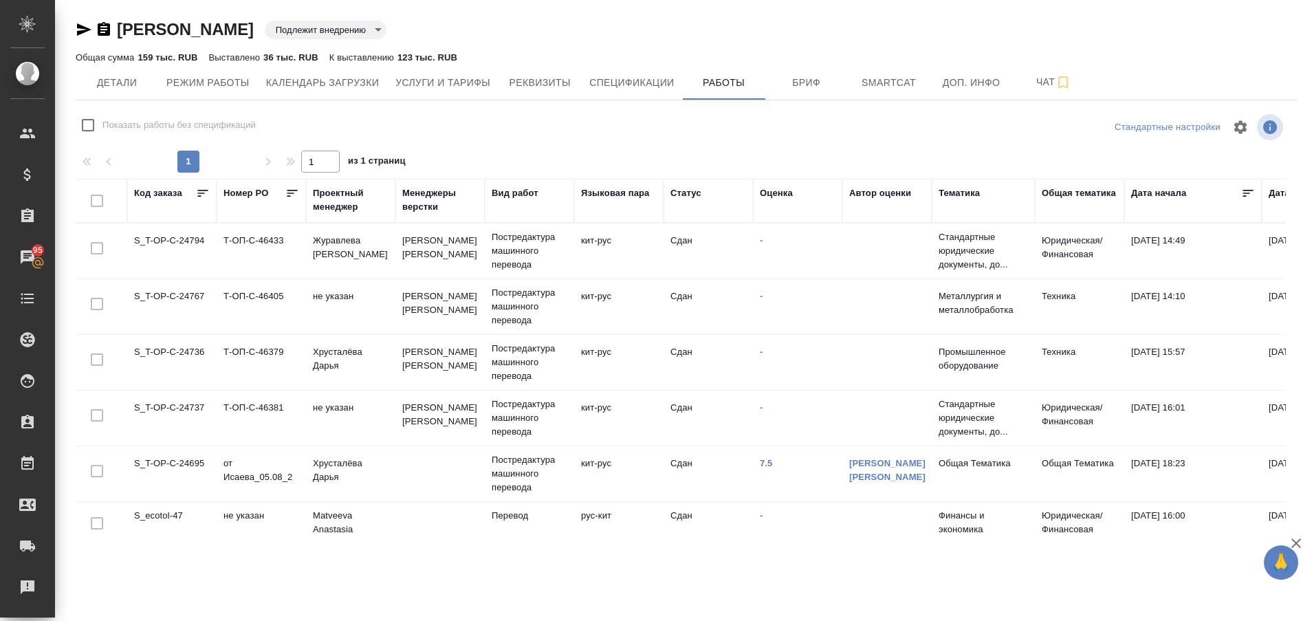
scroll to position [40, 0]
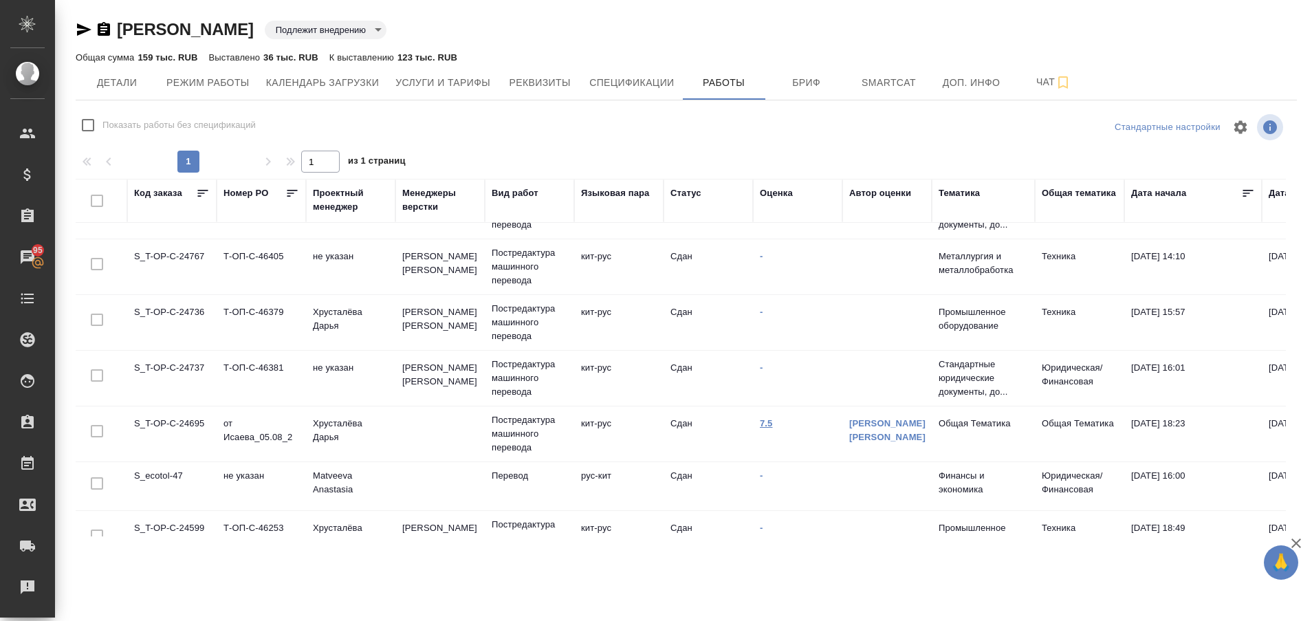
click at [761, 421] on link "7.5" at bounding box center [766, 423] width 13 height 10
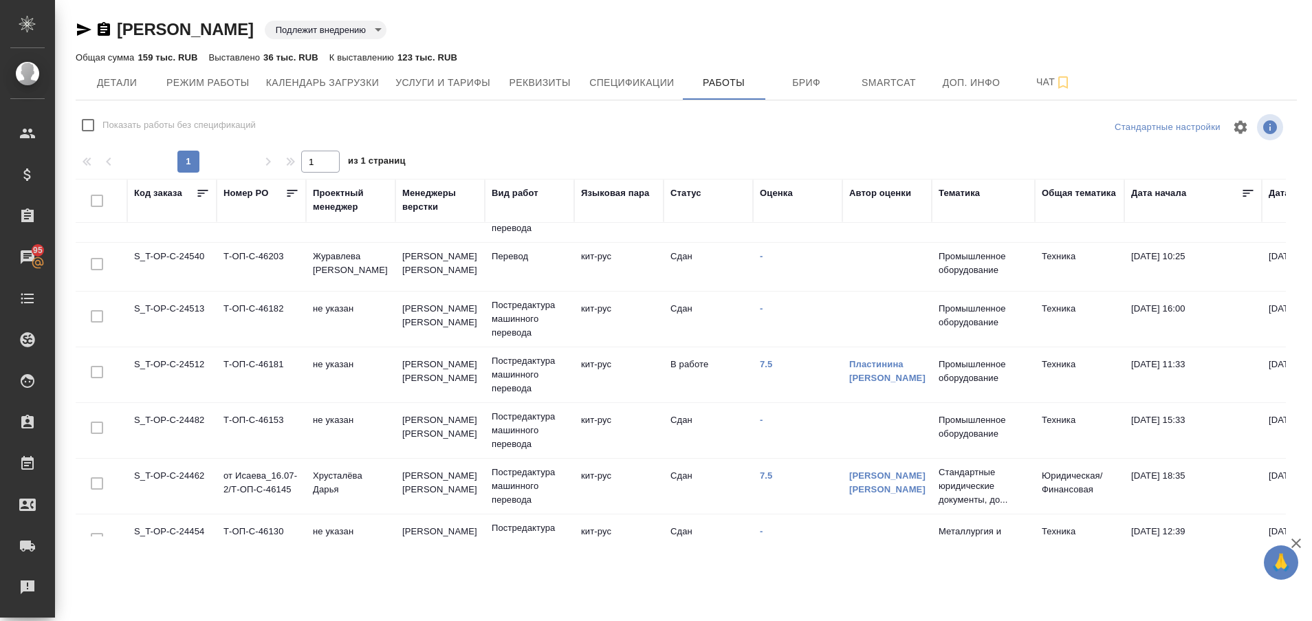
scroll to position [441, 0]
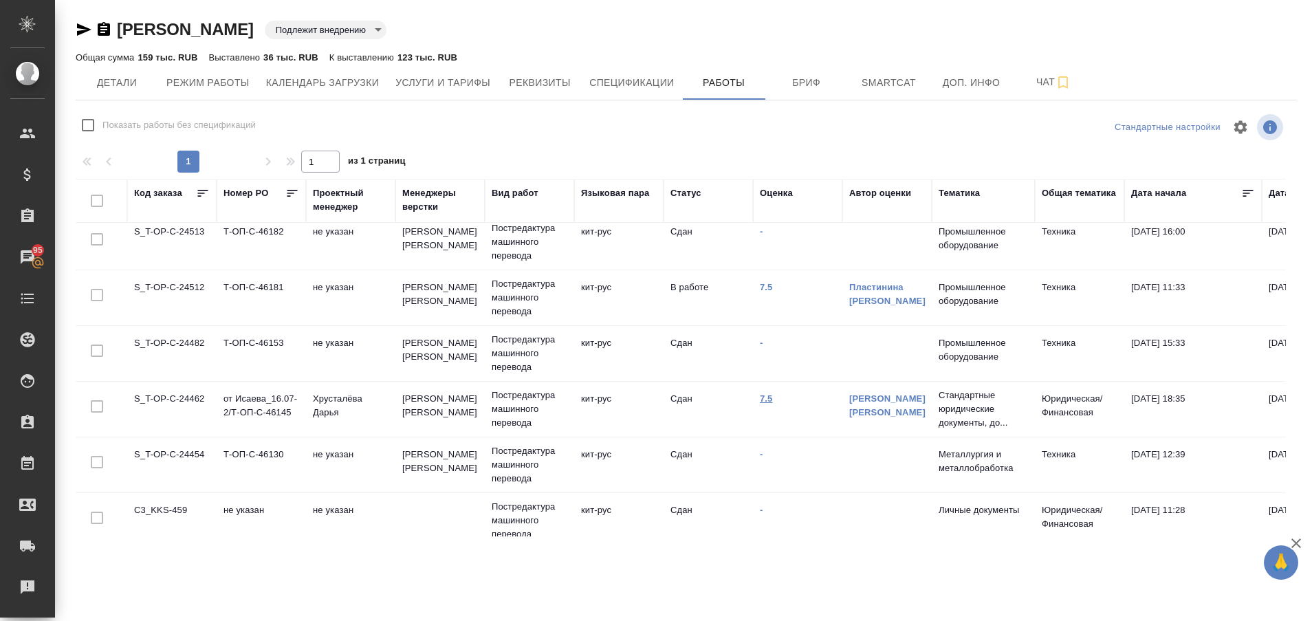
click at [769, 397] on link "7.5" at bounding box center [766, 398] width 13 height 10
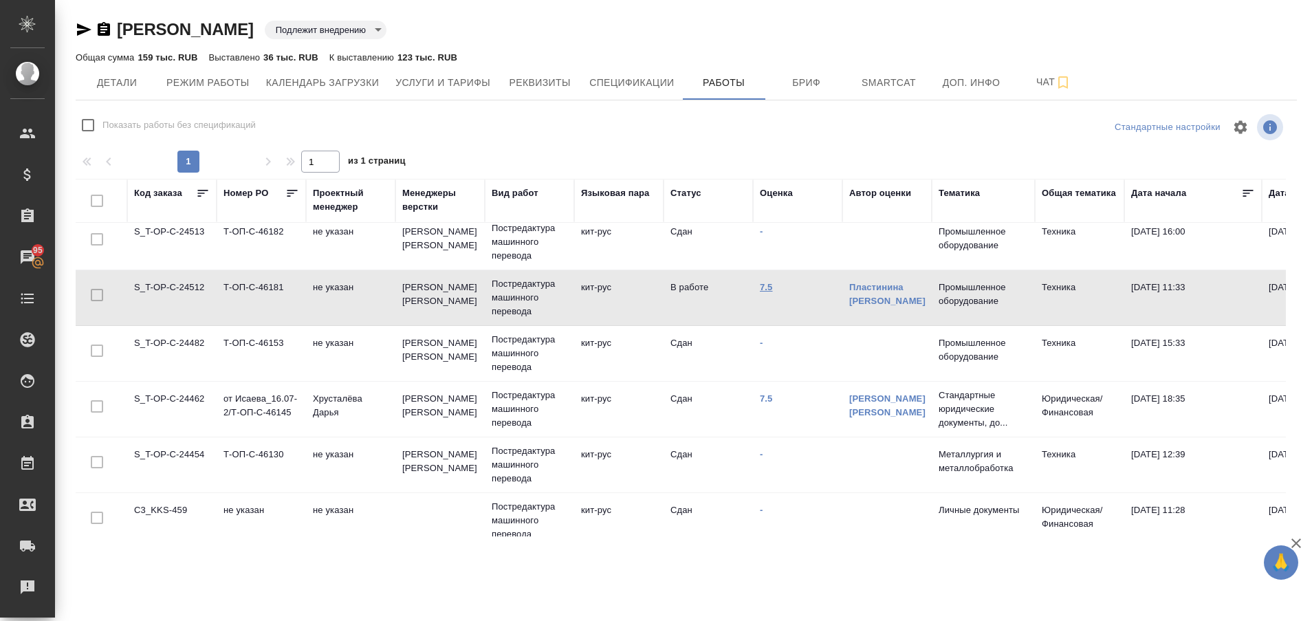
click at [766, 284] on link "7.5" at bounding box center [766, 287] width 13 height 10
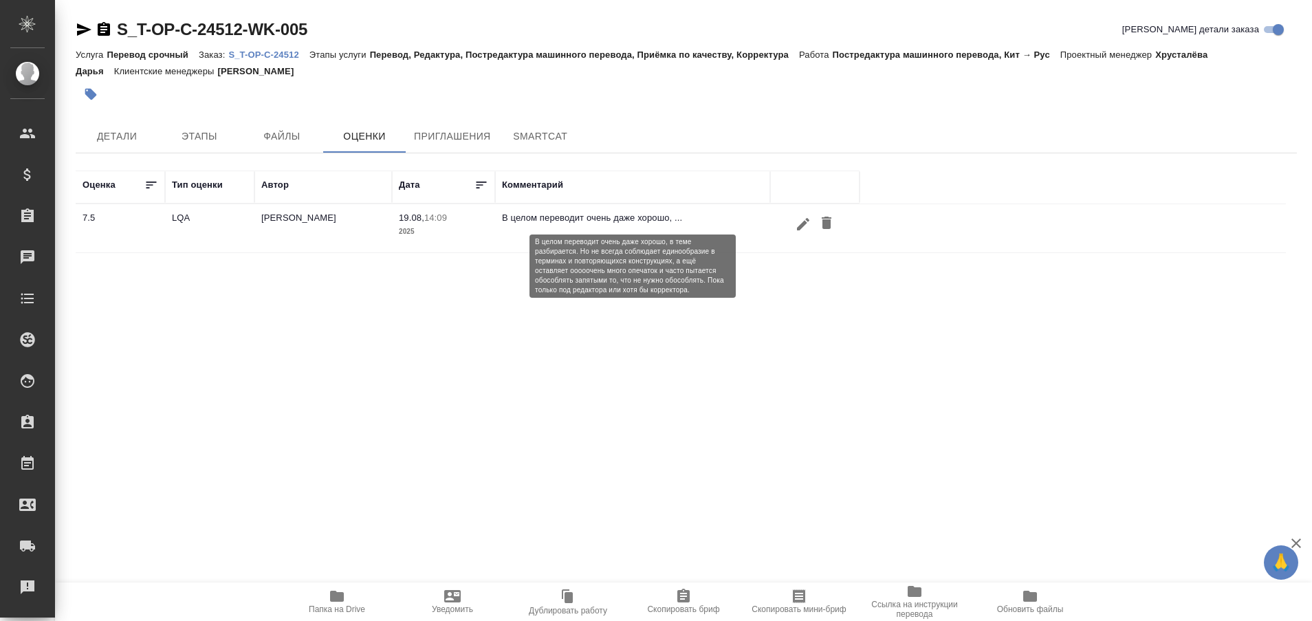
click at [552, 217] on p "В целом переводит очень даже хорошо, ..." at bounding box center [632, 218] width 261 height 14
